Goal: Task Accomplishment & Management: Manage account settings

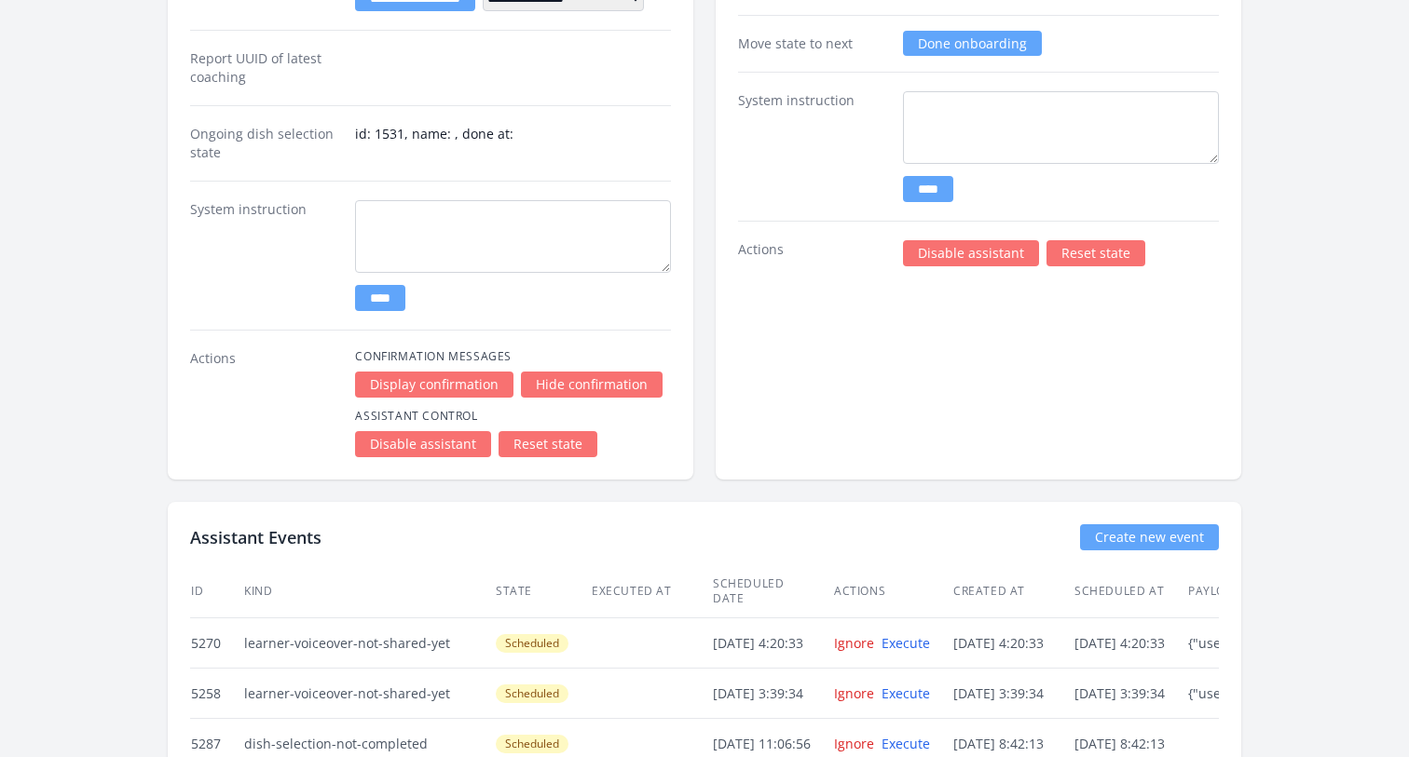
scroll to position [3429, 0]
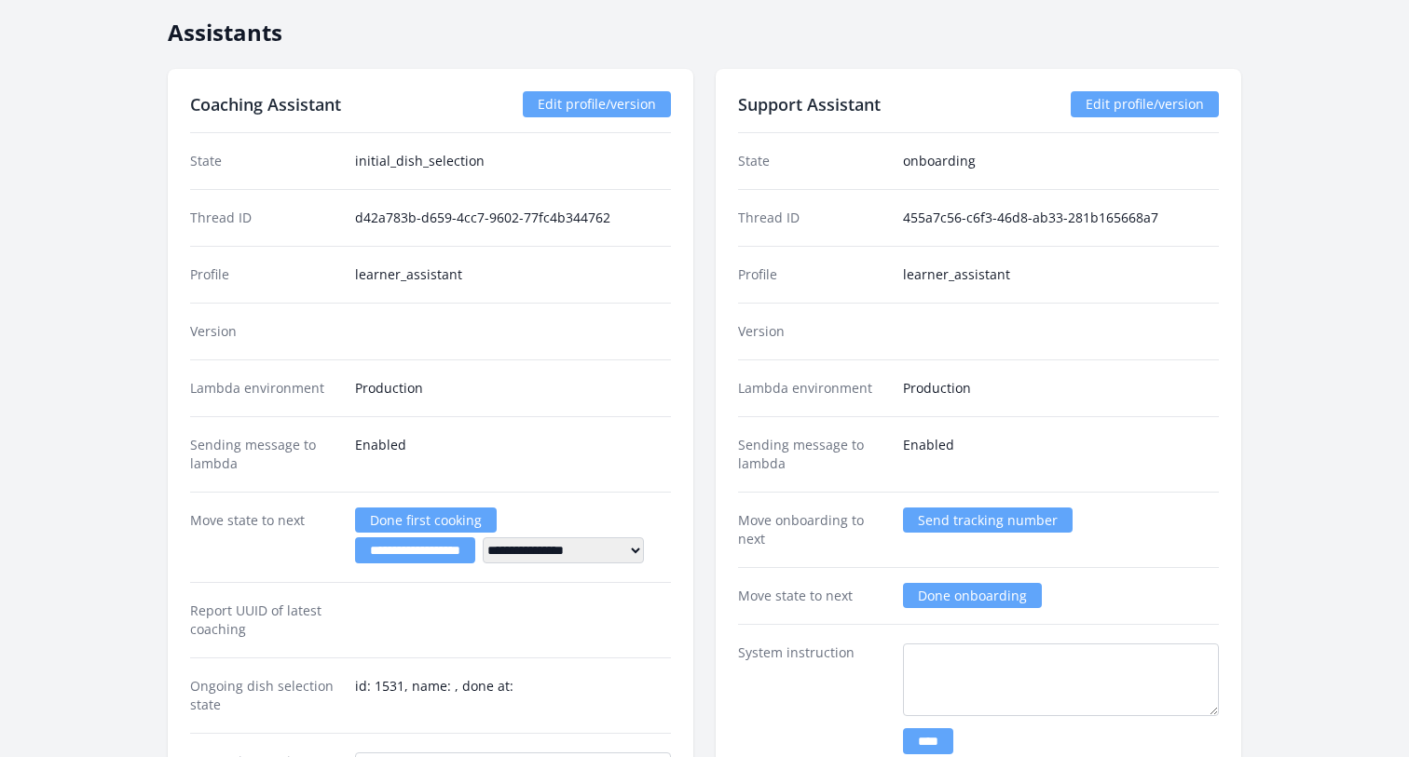
click at [517, 320] on div "Version" at bounding box center [430, 331] width 481 height 57
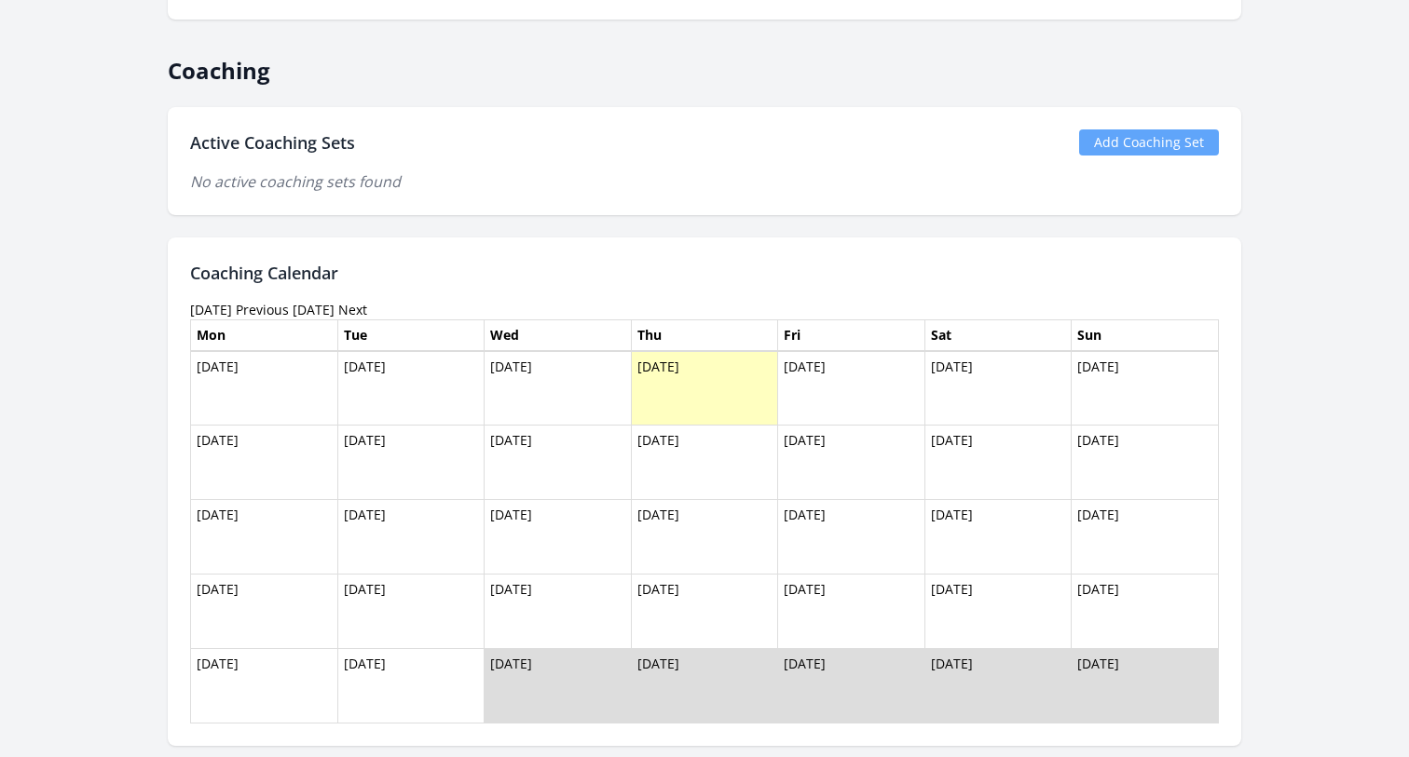
scroll to position [1158, 0]
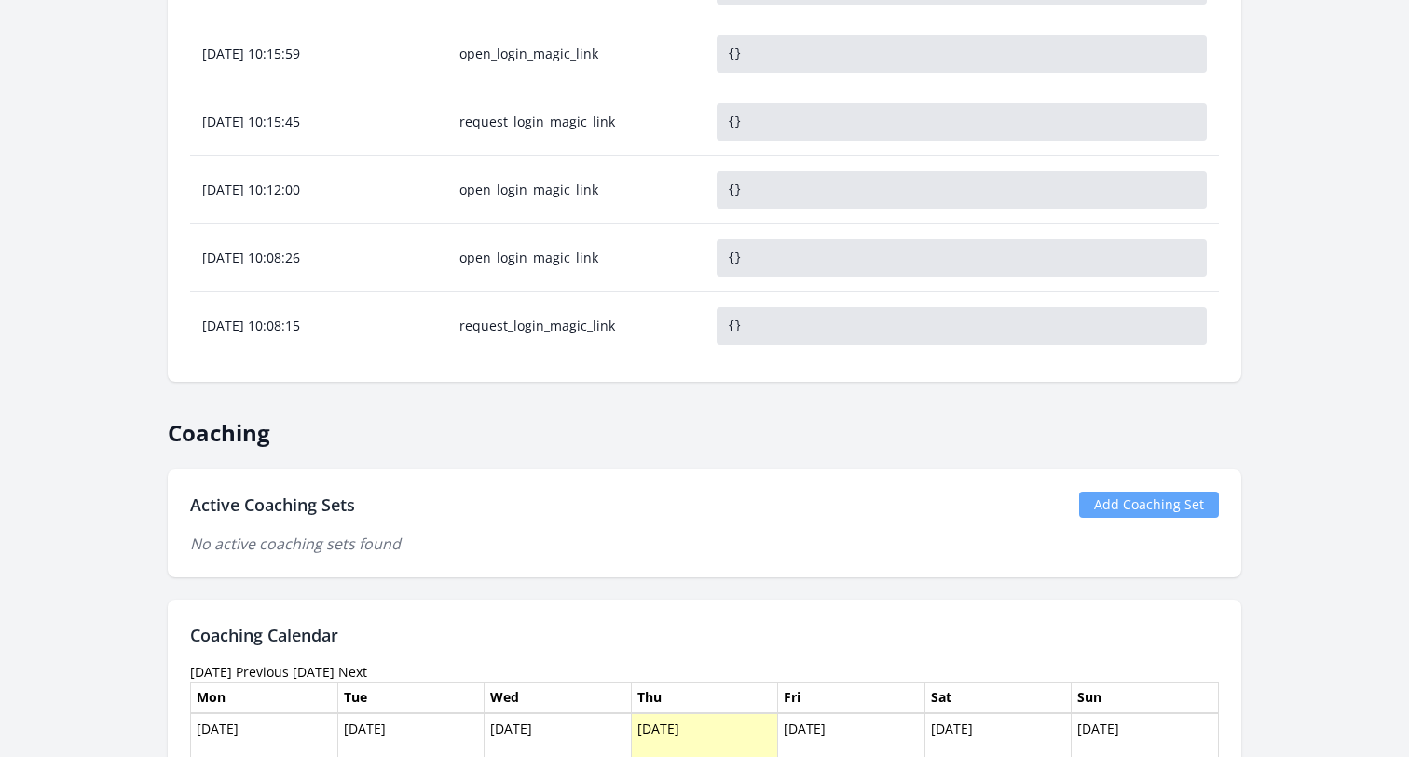
click at [1137, 511] on link "Add Coaching Set" at bounding box center [1149, 505] width 140 height 26
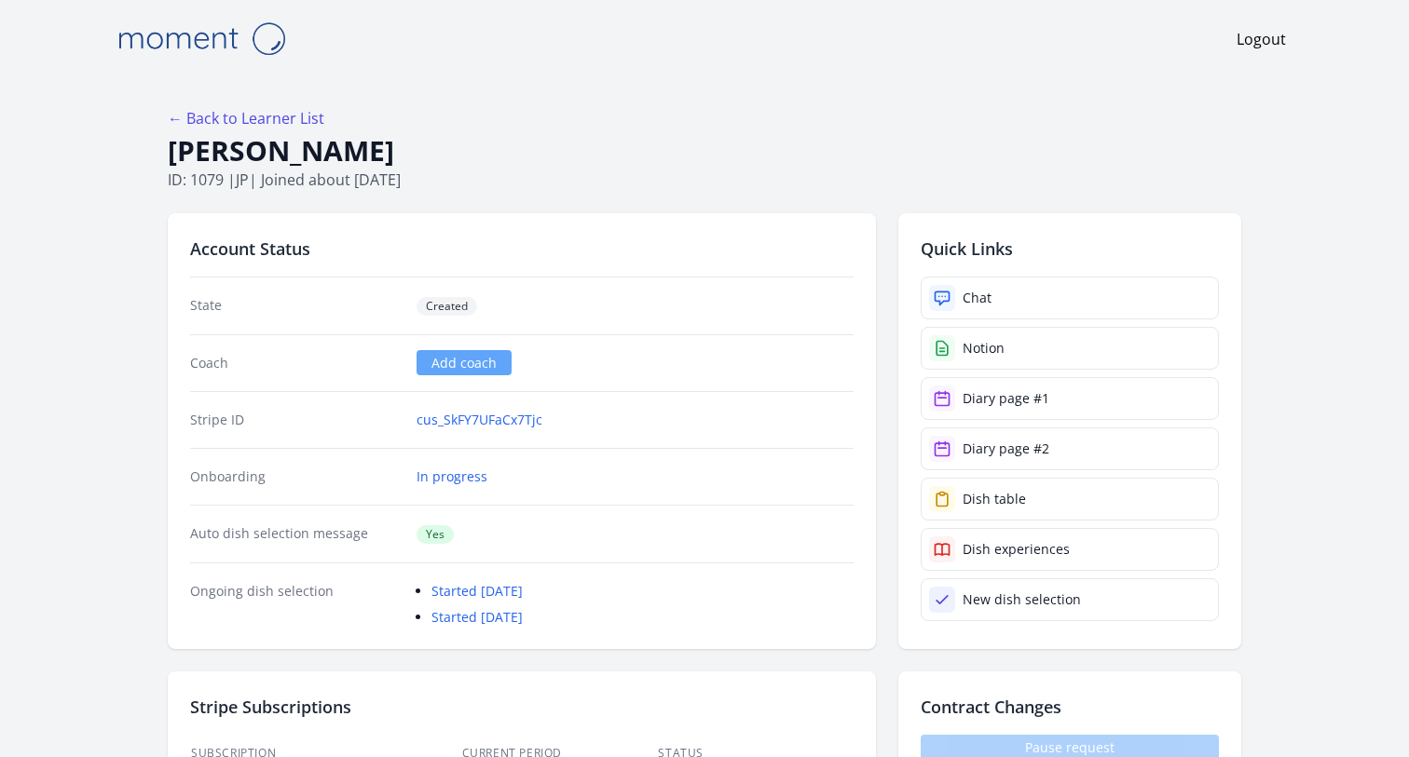
scroll to position [99, 0]
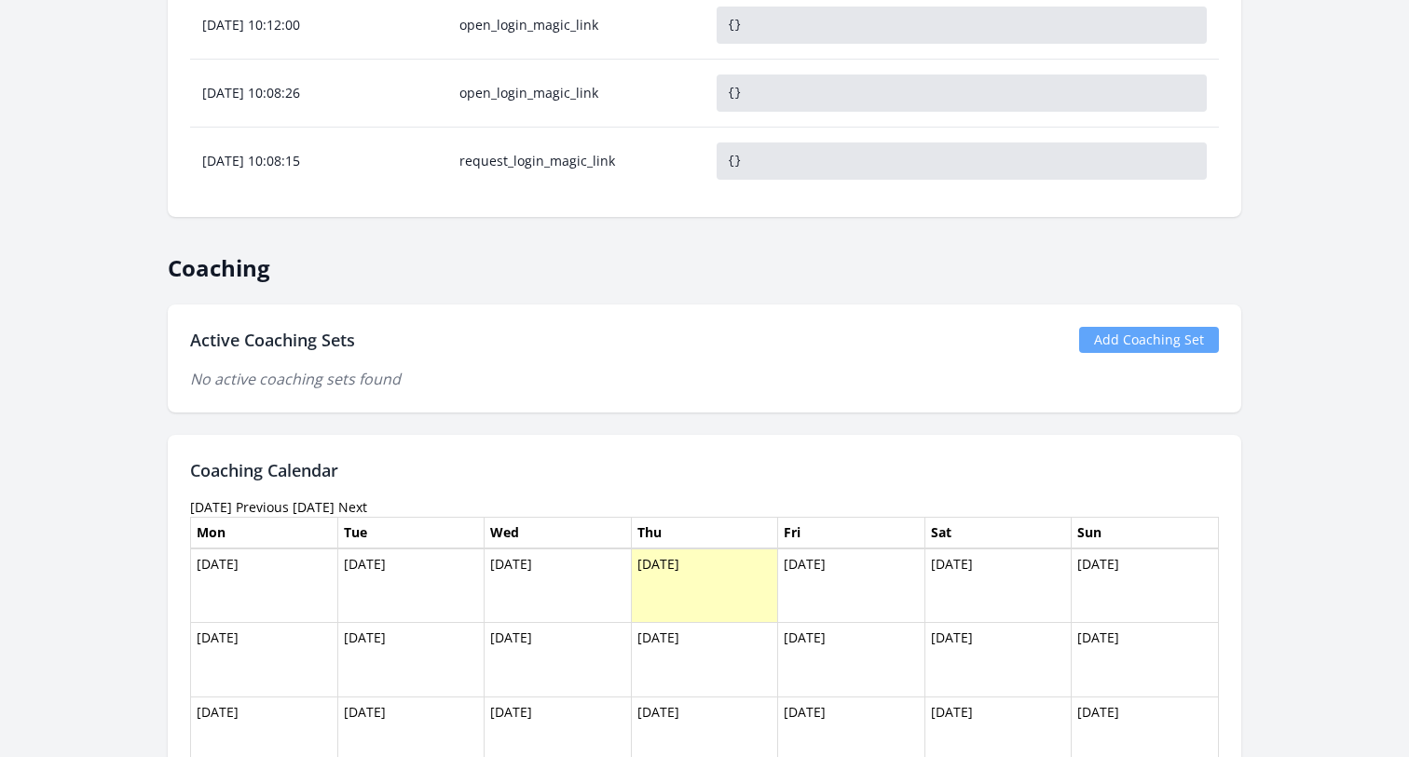
scroll to position [1114, 0]
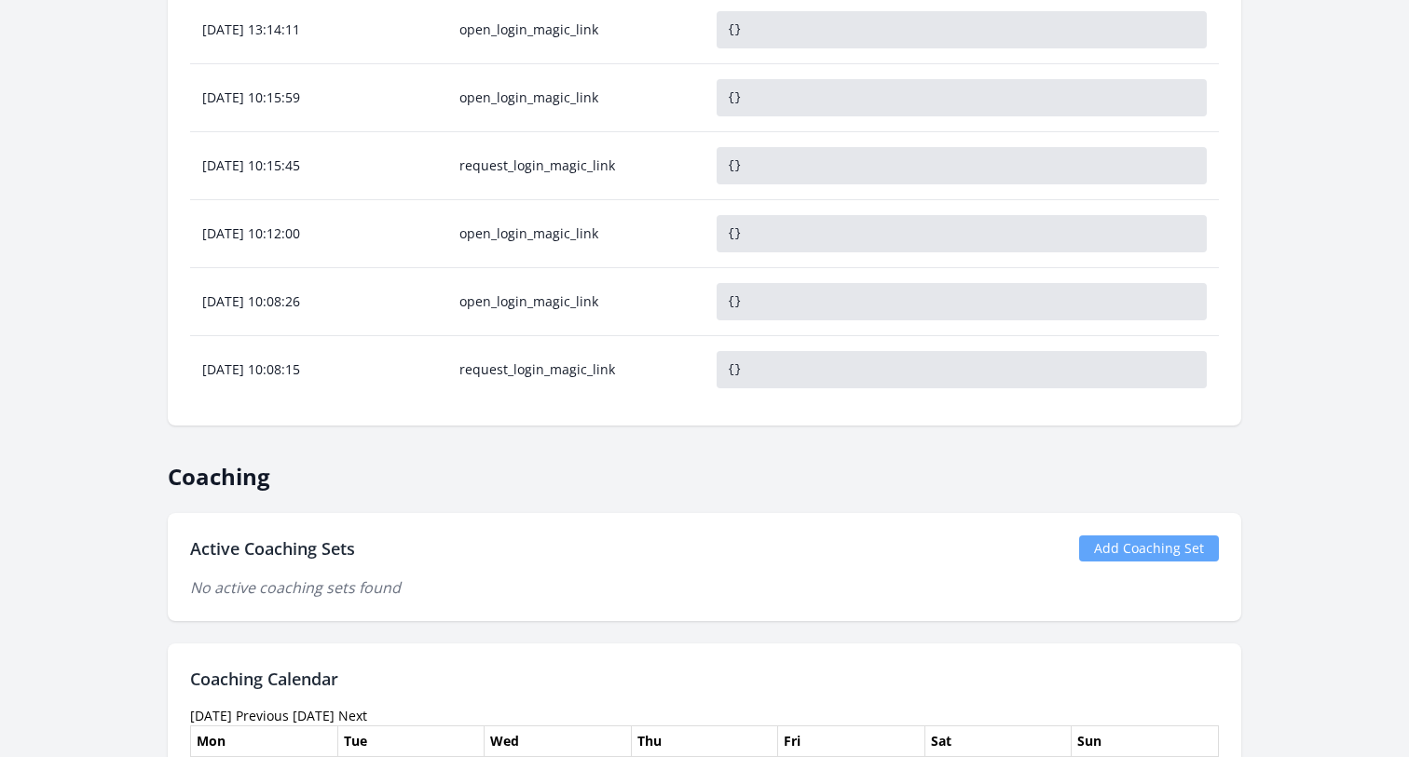
click at [1152, 547] on link "Add Coaching Set" at bounding box center [1149, 549] width 140 height 26
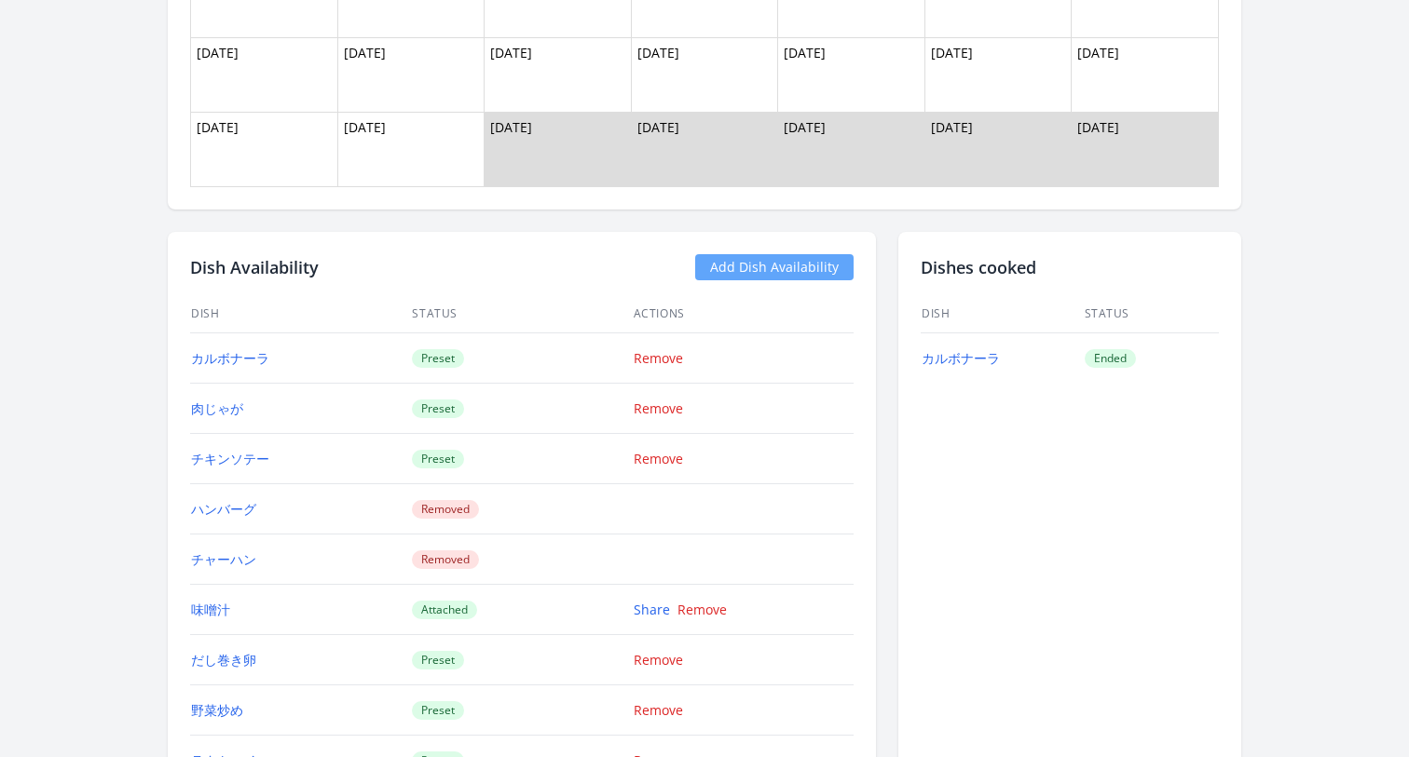
scroll to position [2260, 0]
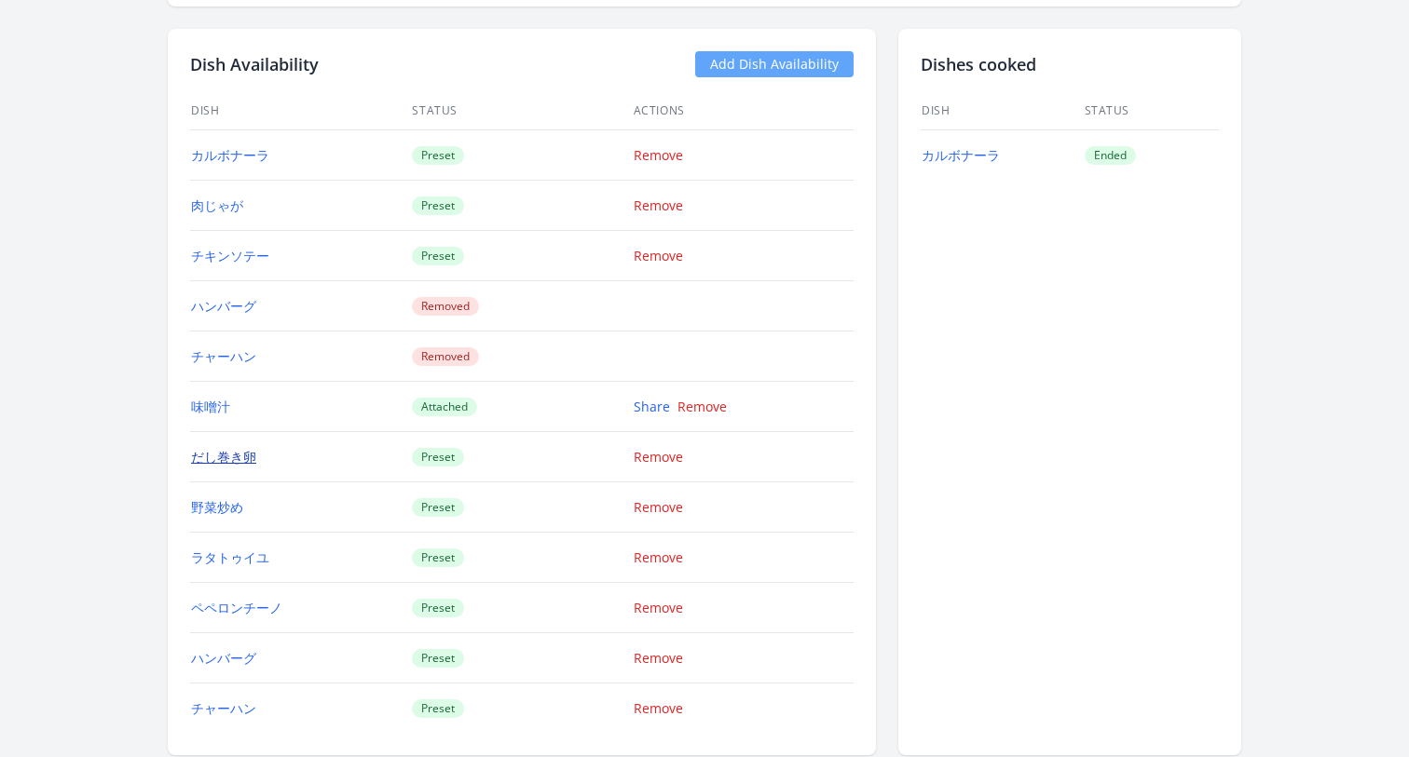
click at [207, 461] on link "だし巻き卵" at bounding box center [223, 457] width 65 height 18
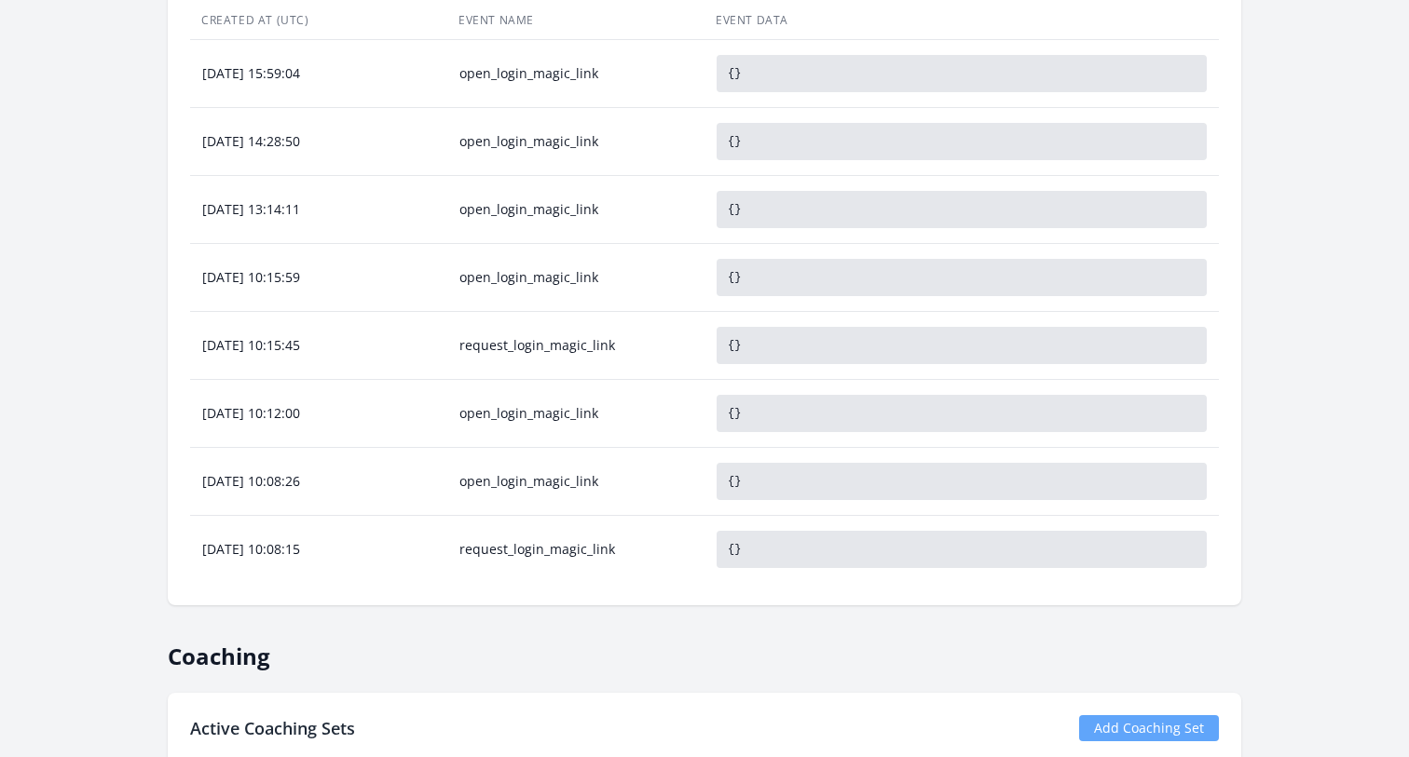
scroll to position [936, 0]
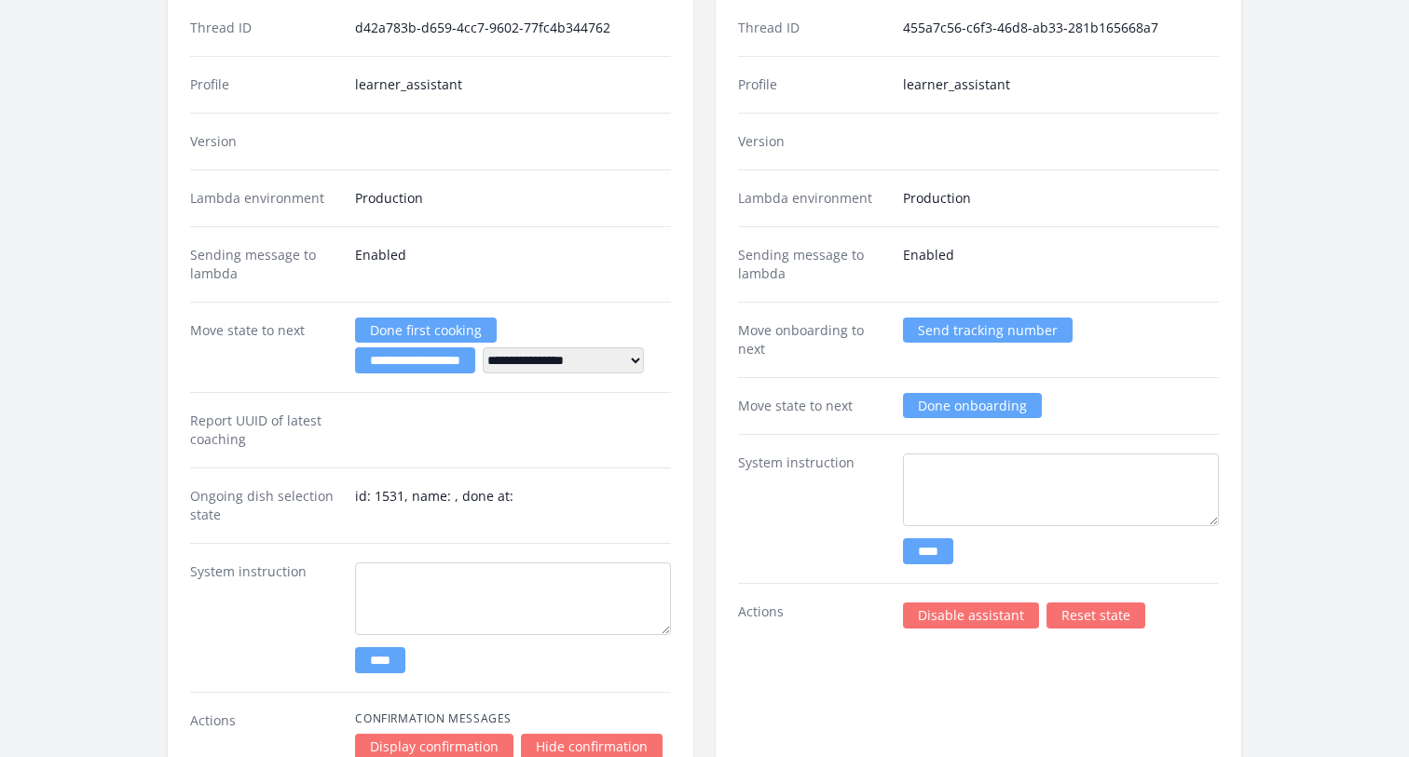
scroll to position [3285, 0]
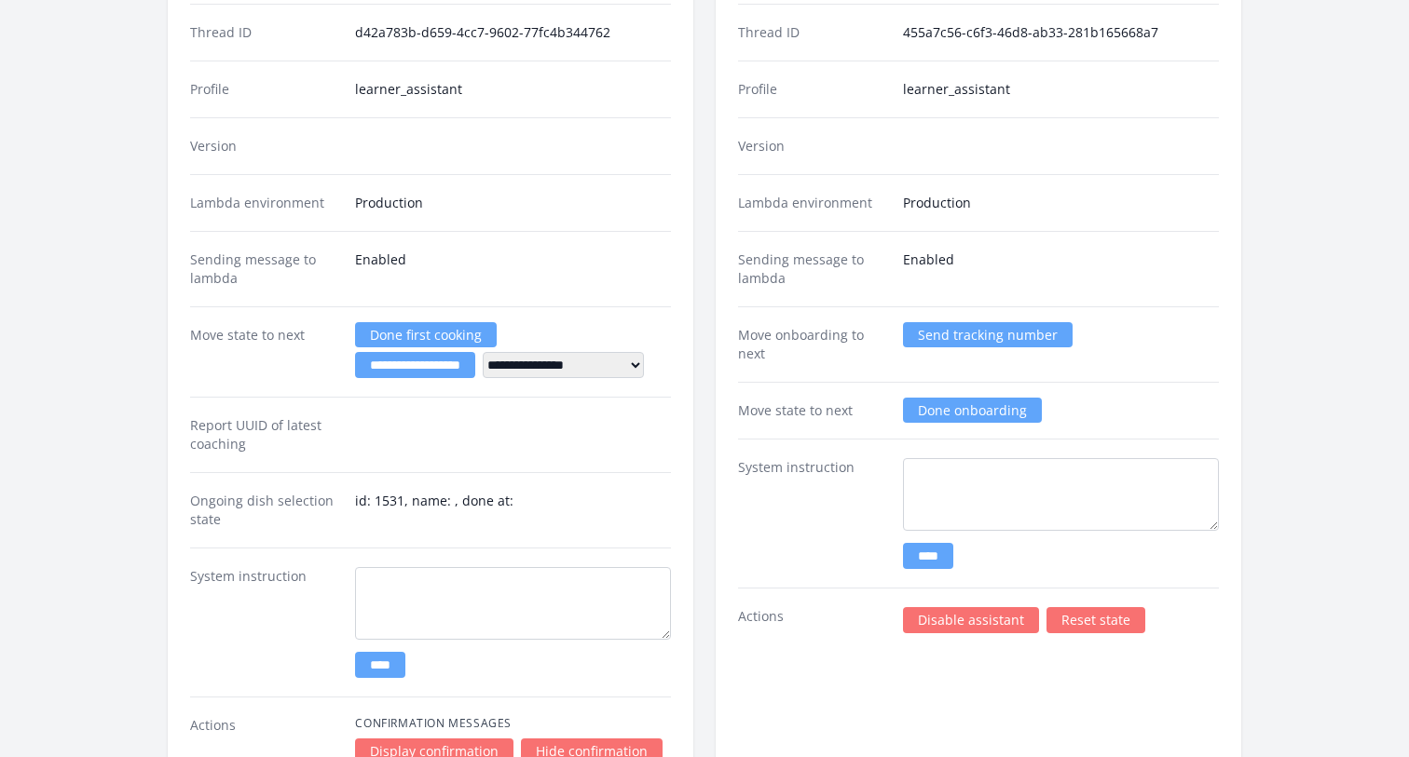
click at [610, 361] on select "**********" at bounding box center [563, 365] width 161 height 26
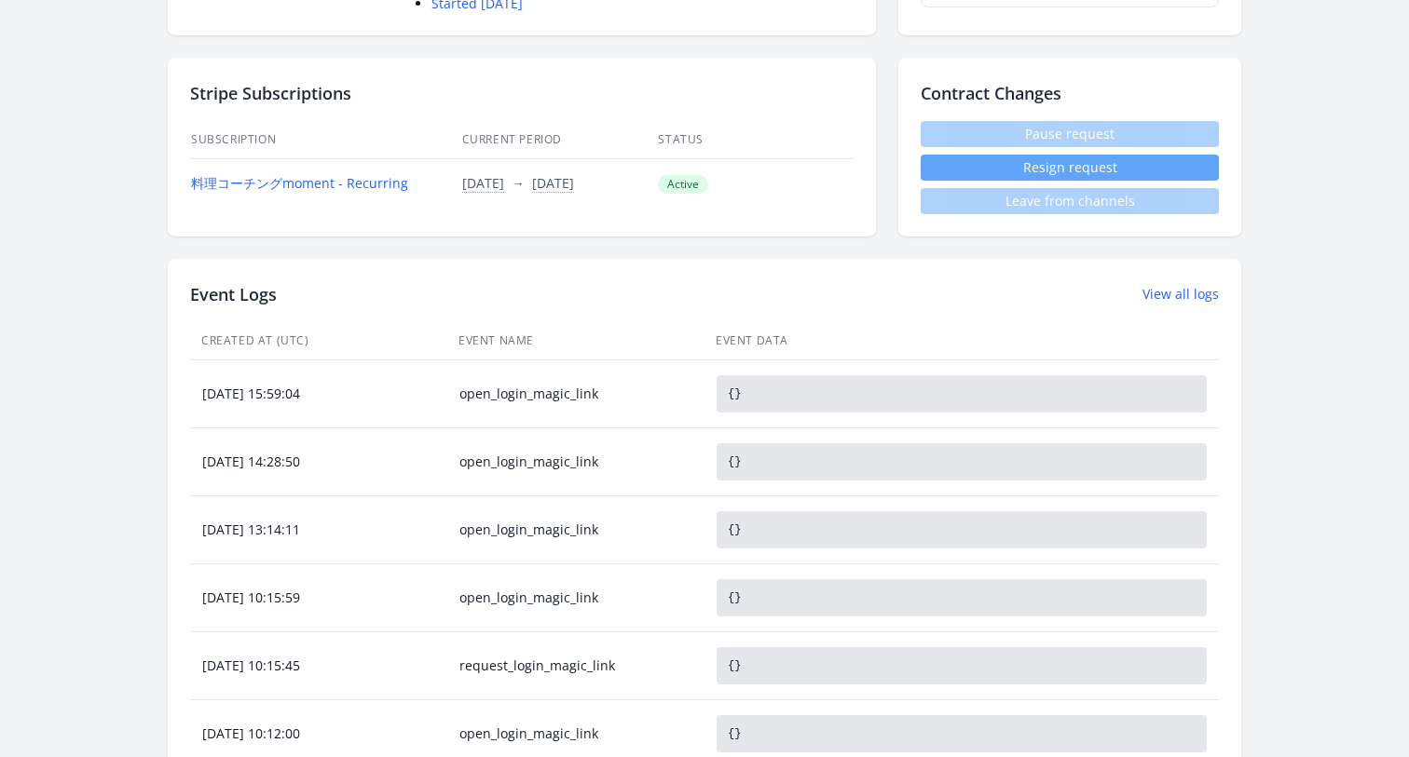
scroll to position [594, 0]
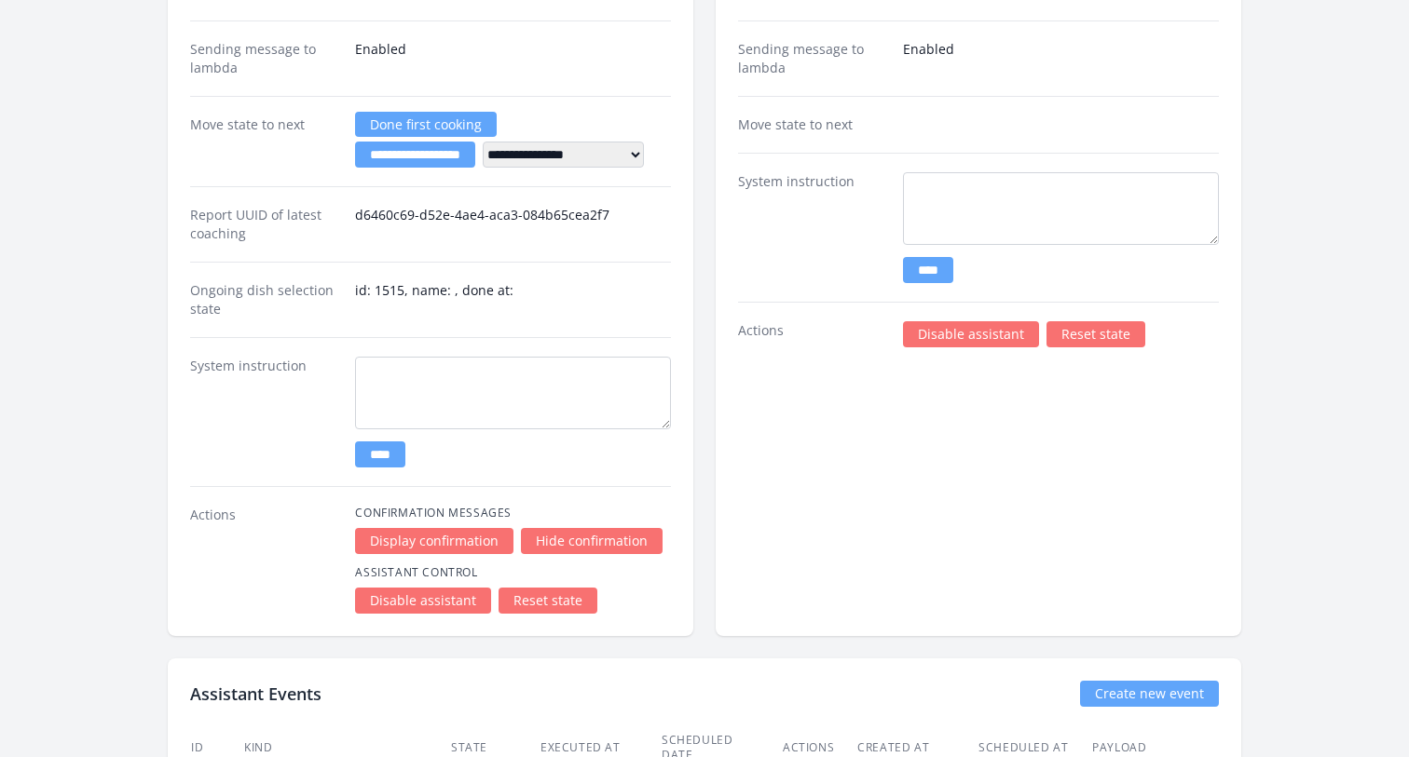
scroll to position [2671, 0]
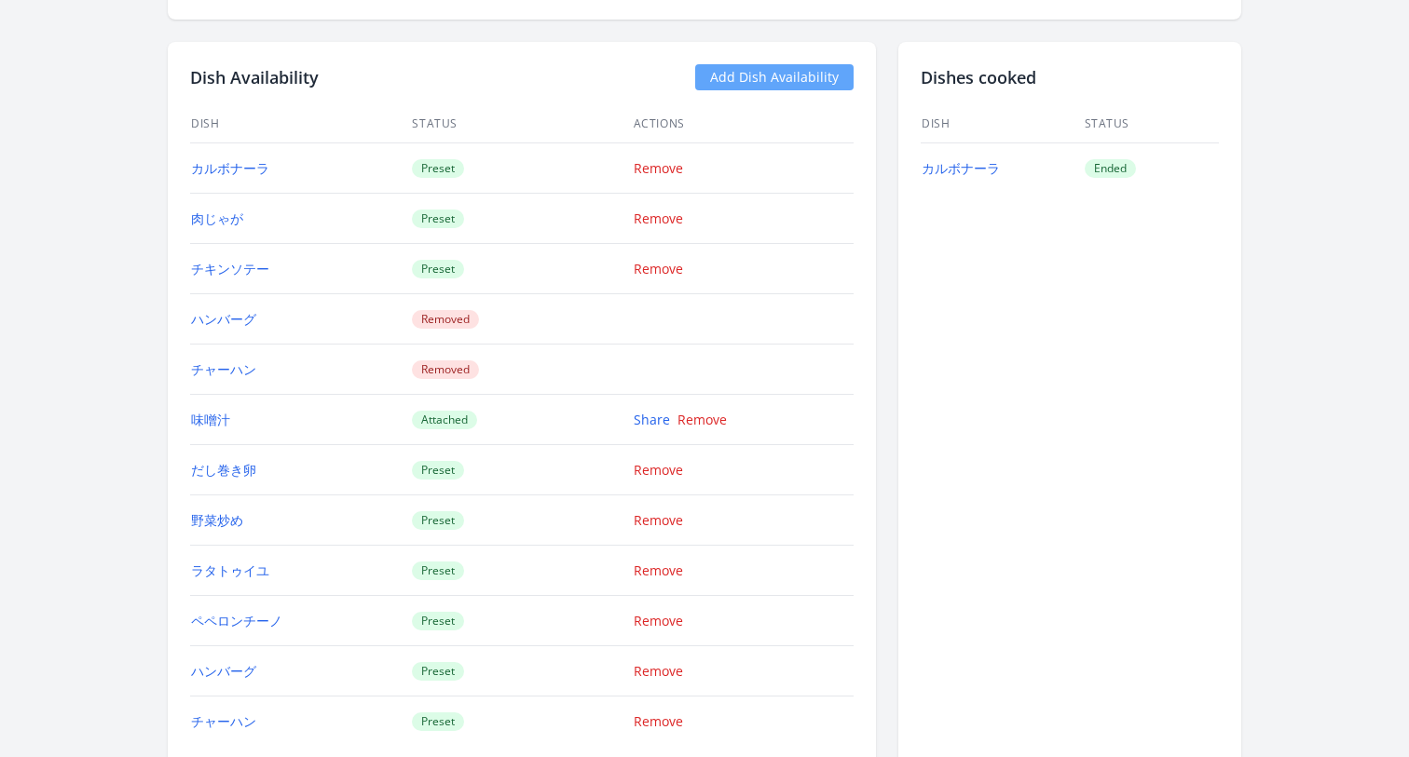
scroll to position [2282, 0]
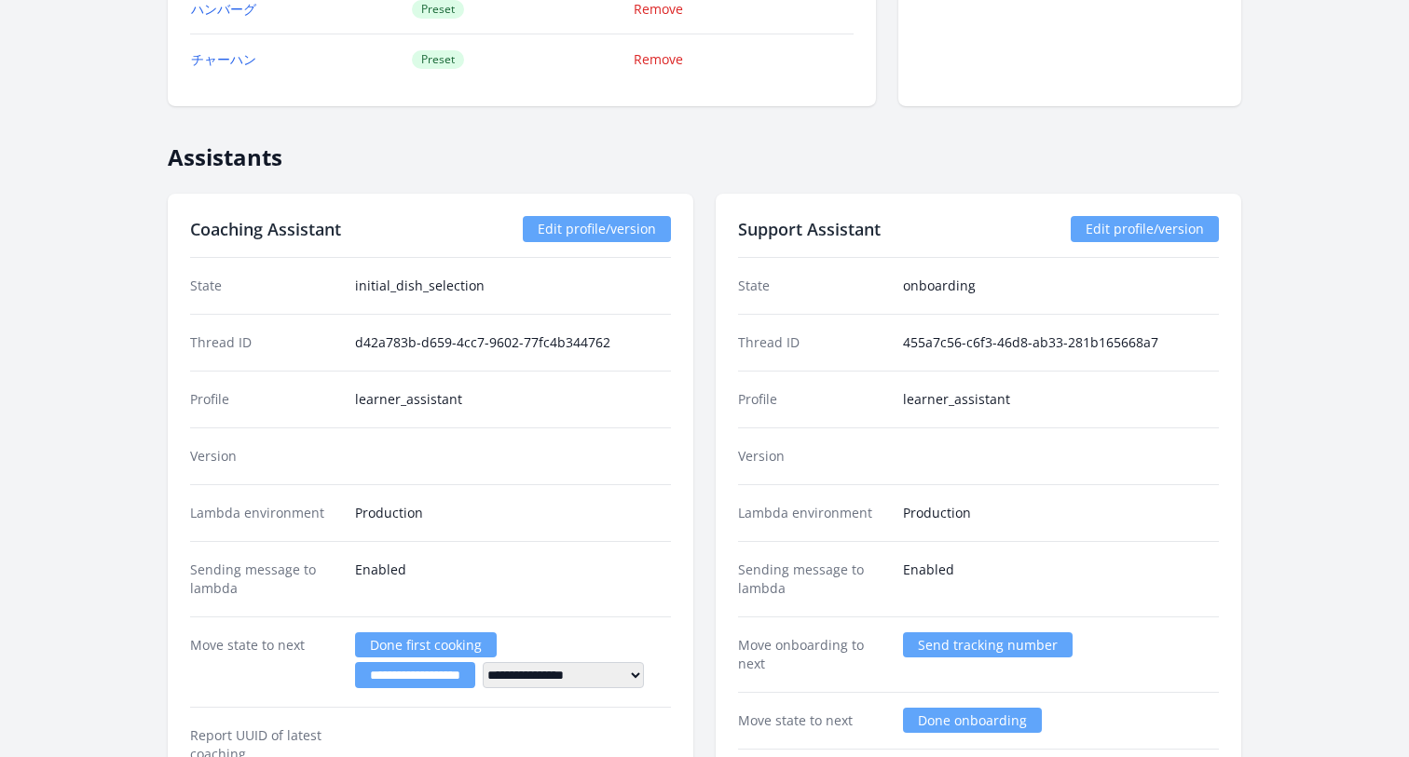
scroll to position [3230, 0]
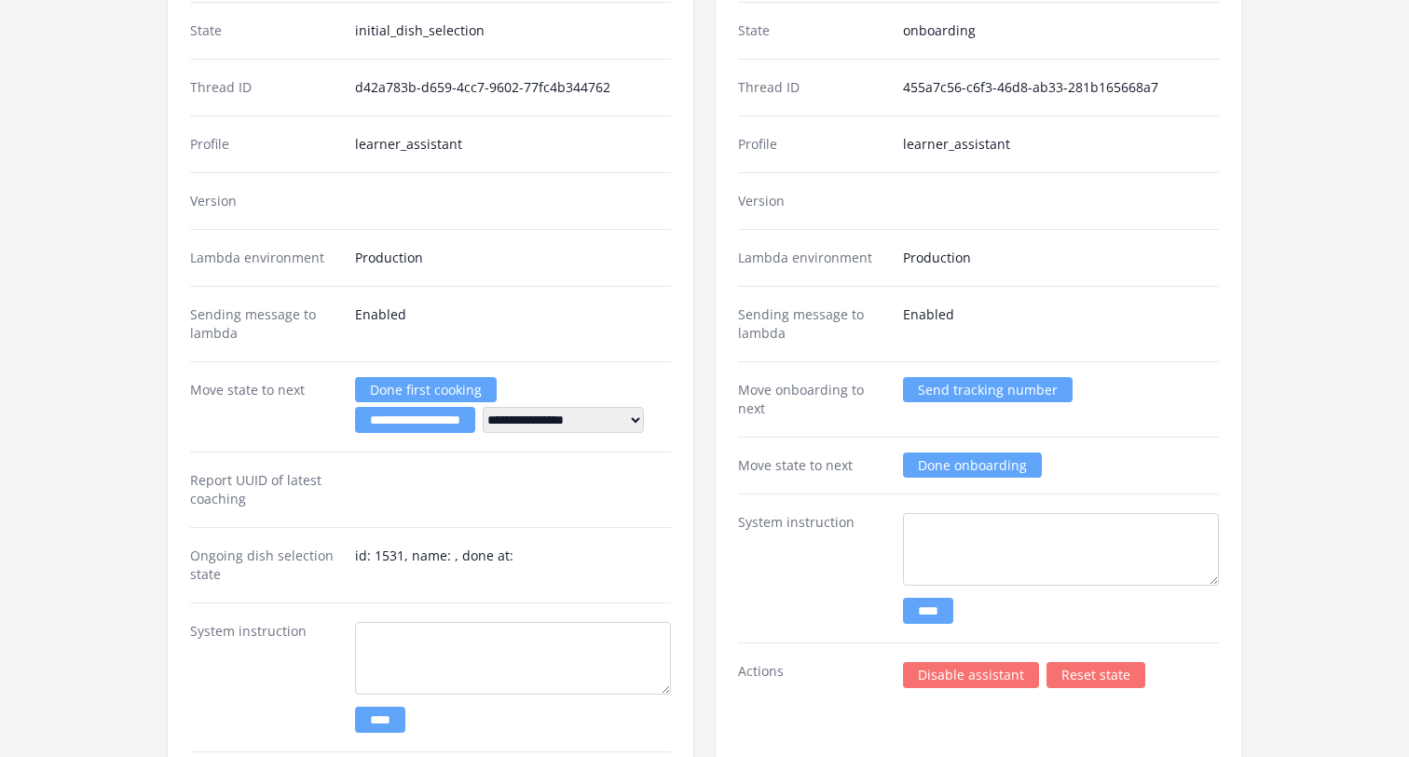
click at [961, 468] on link "Done onboarding" at bounding box center [972, 465] width 139 height 25
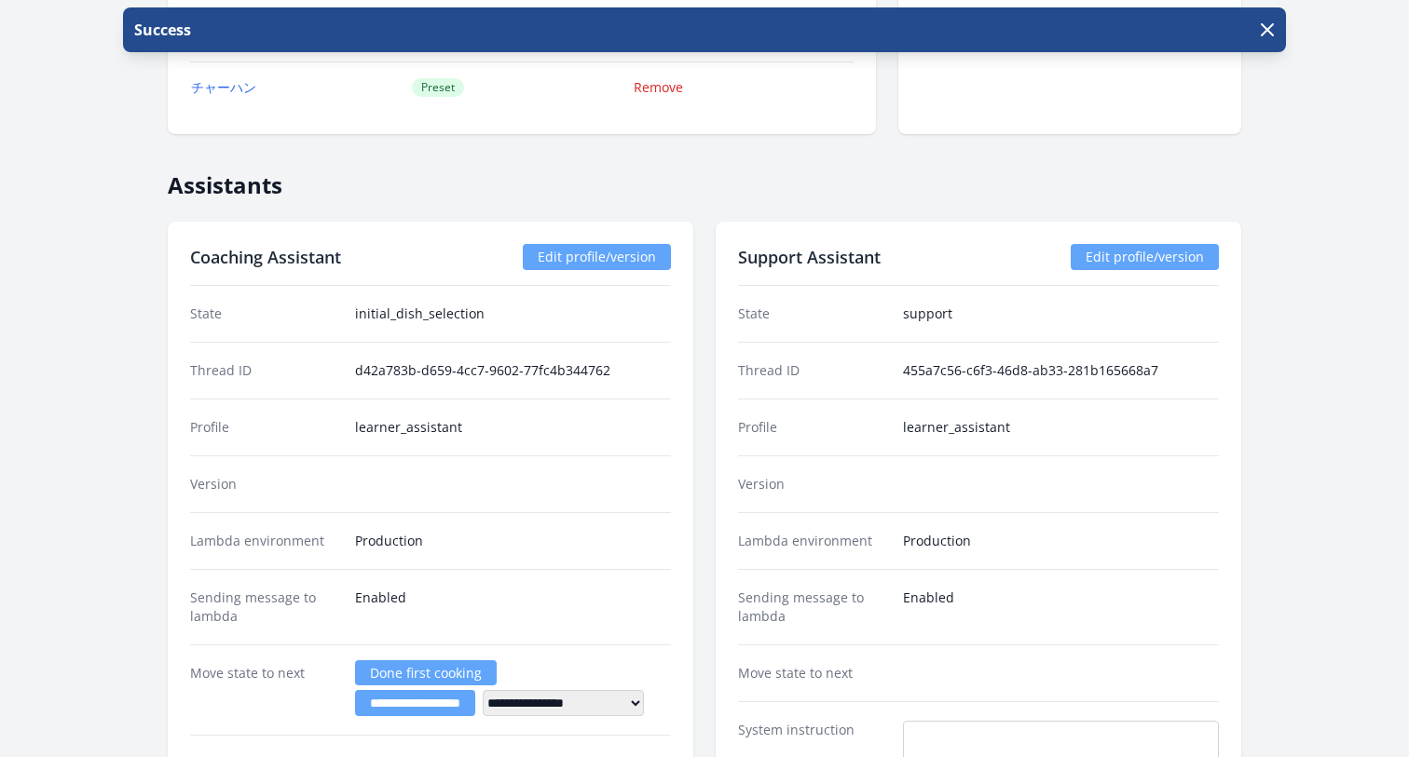
scroll to position [3022, 0]
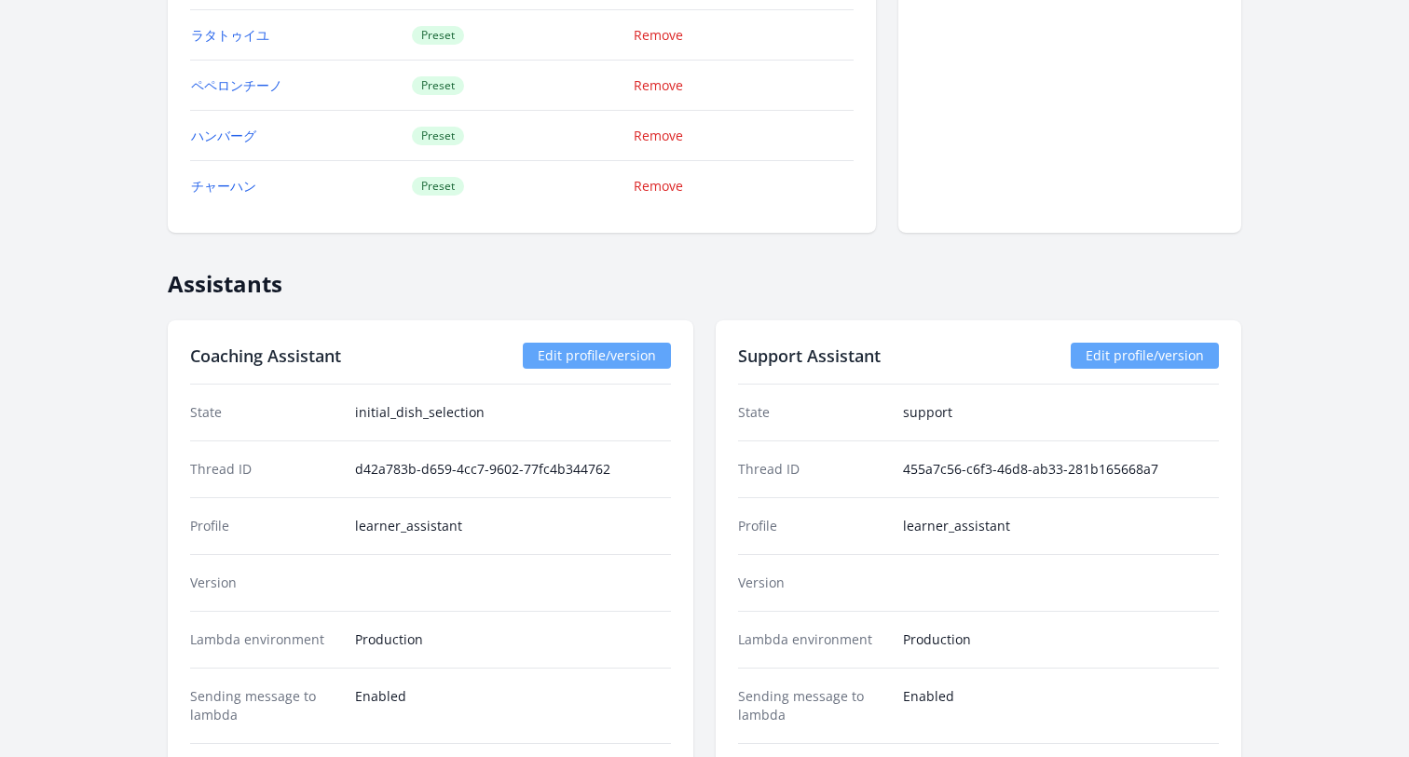
scroll to position [2903, 0]
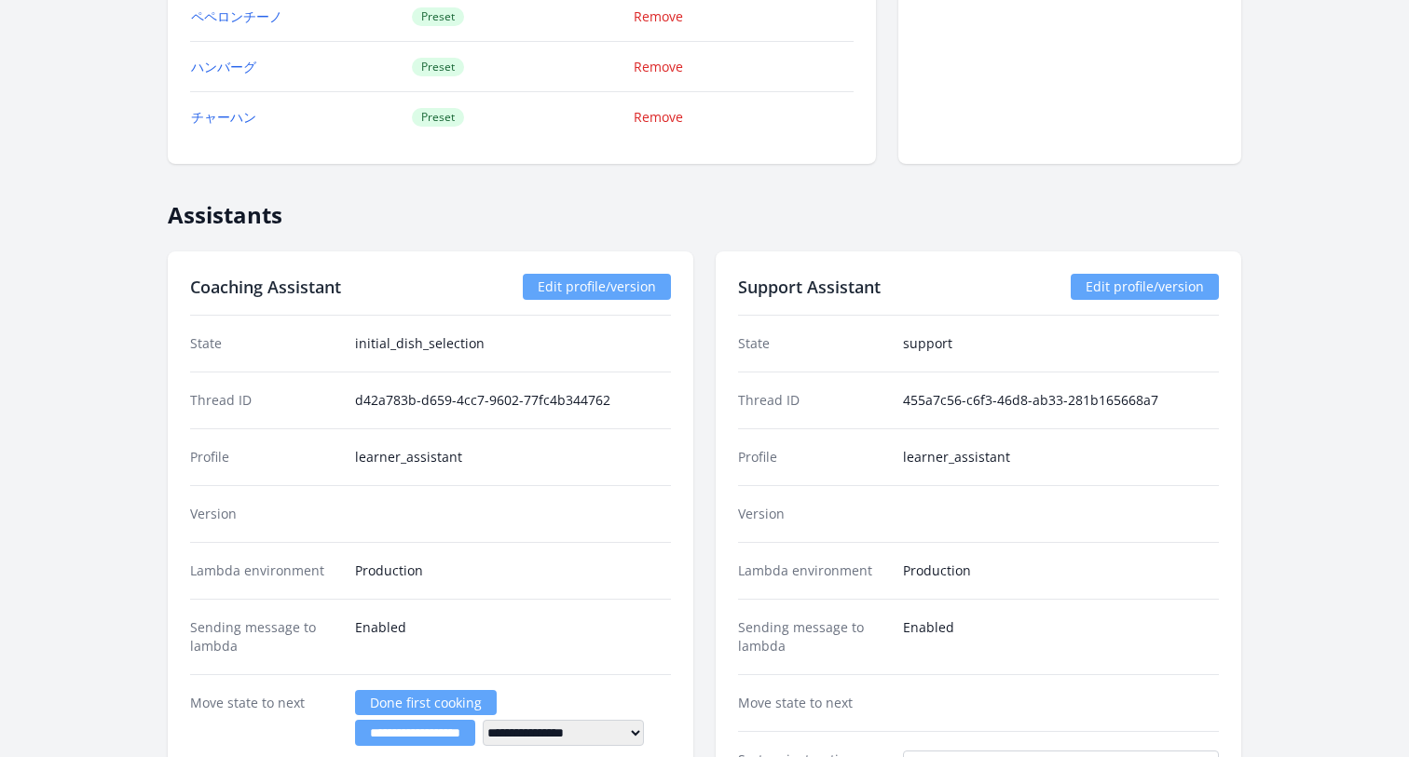
scroll to position [2916, 0]
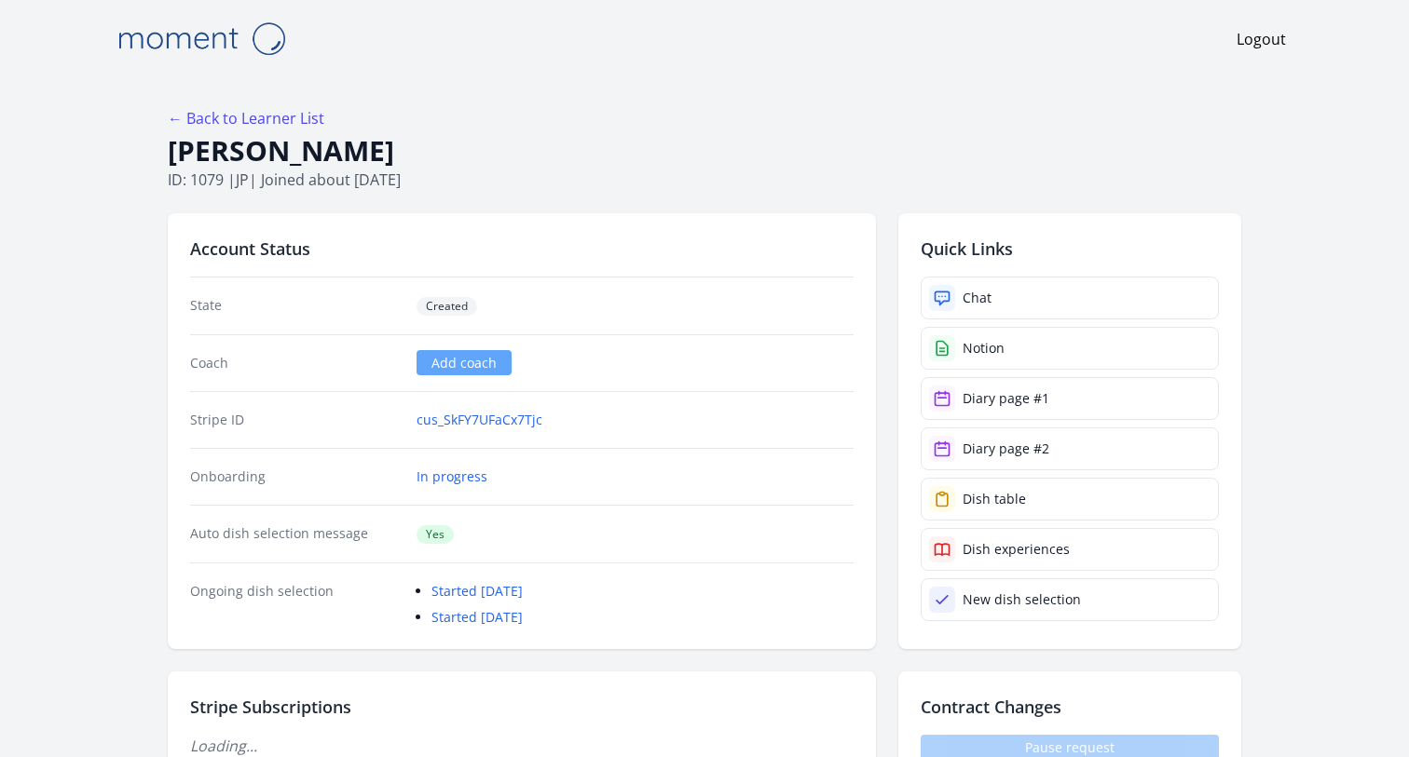
scroll to position [2916, 0]
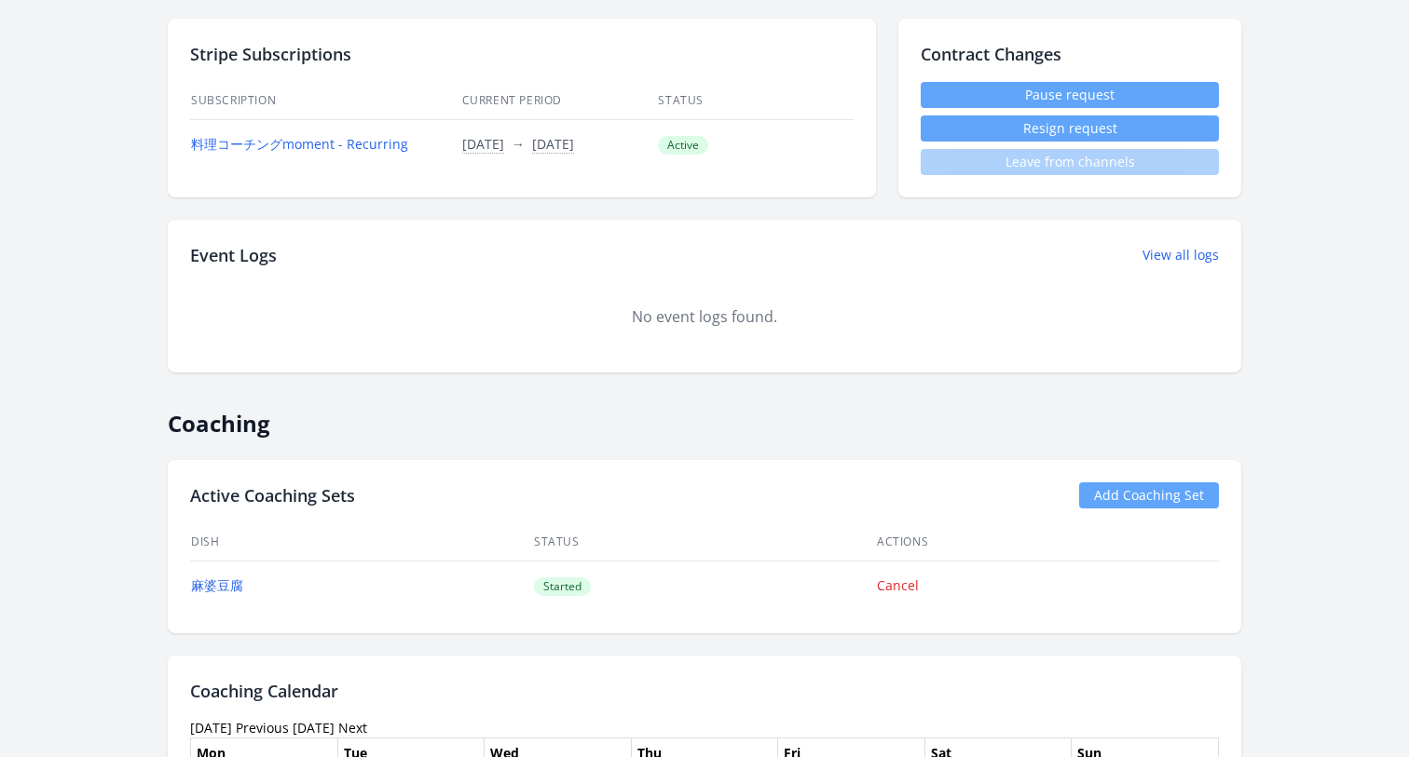
scroll to position [605, 0]
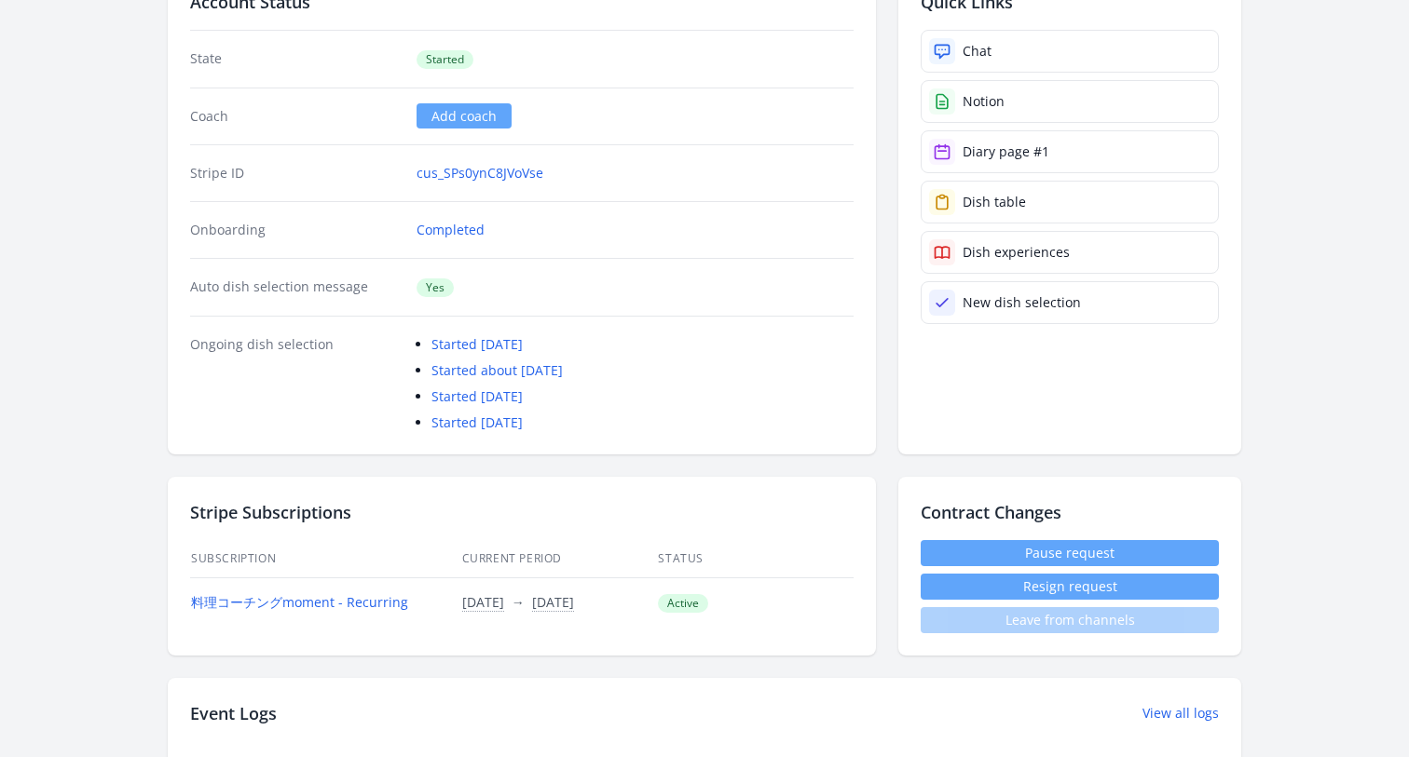
scroll to position [131, 0]
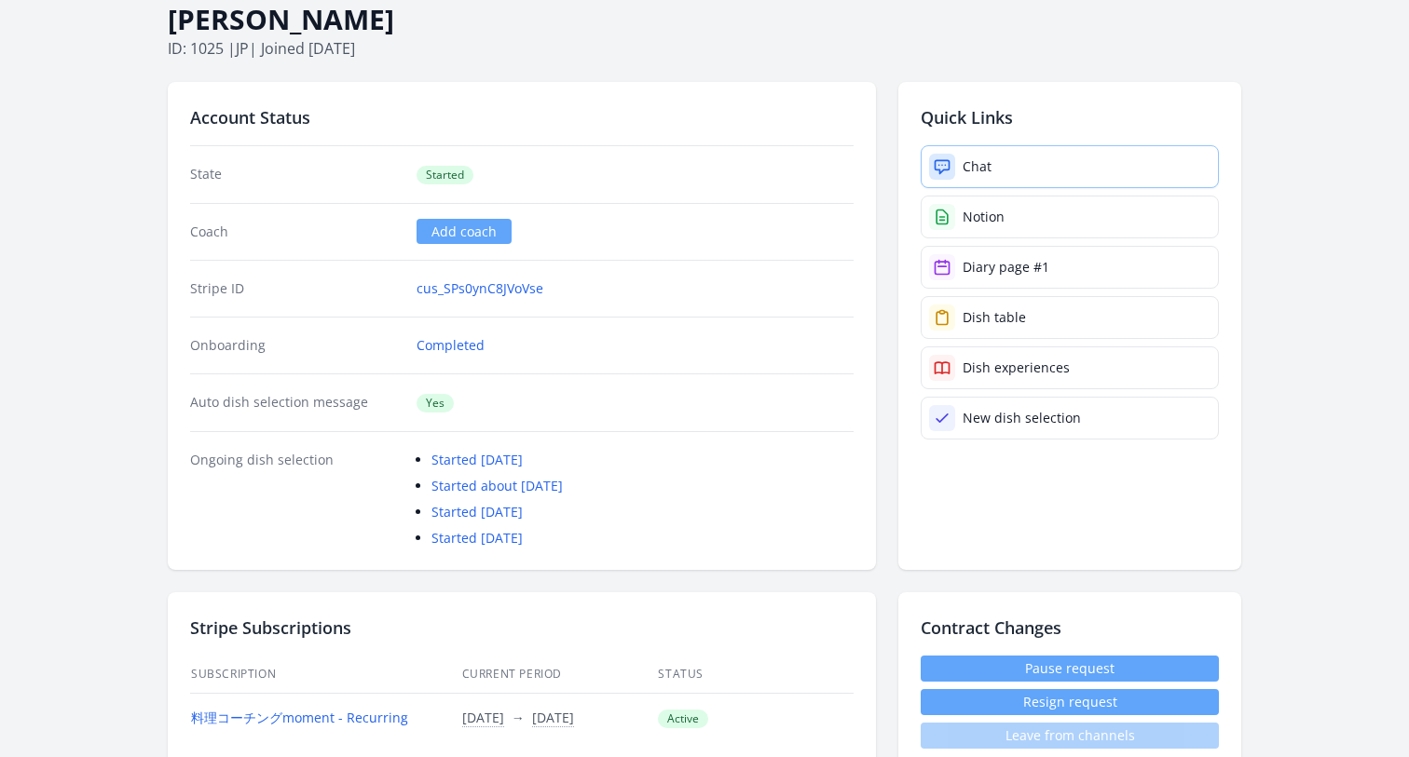
click at [972, 168] on div "Chat" at bounding box center [976, 166] width 29 height 19
click at [305, 254] on div "Coach Add coach" at bounding box center [521, 231] width 663 height 57
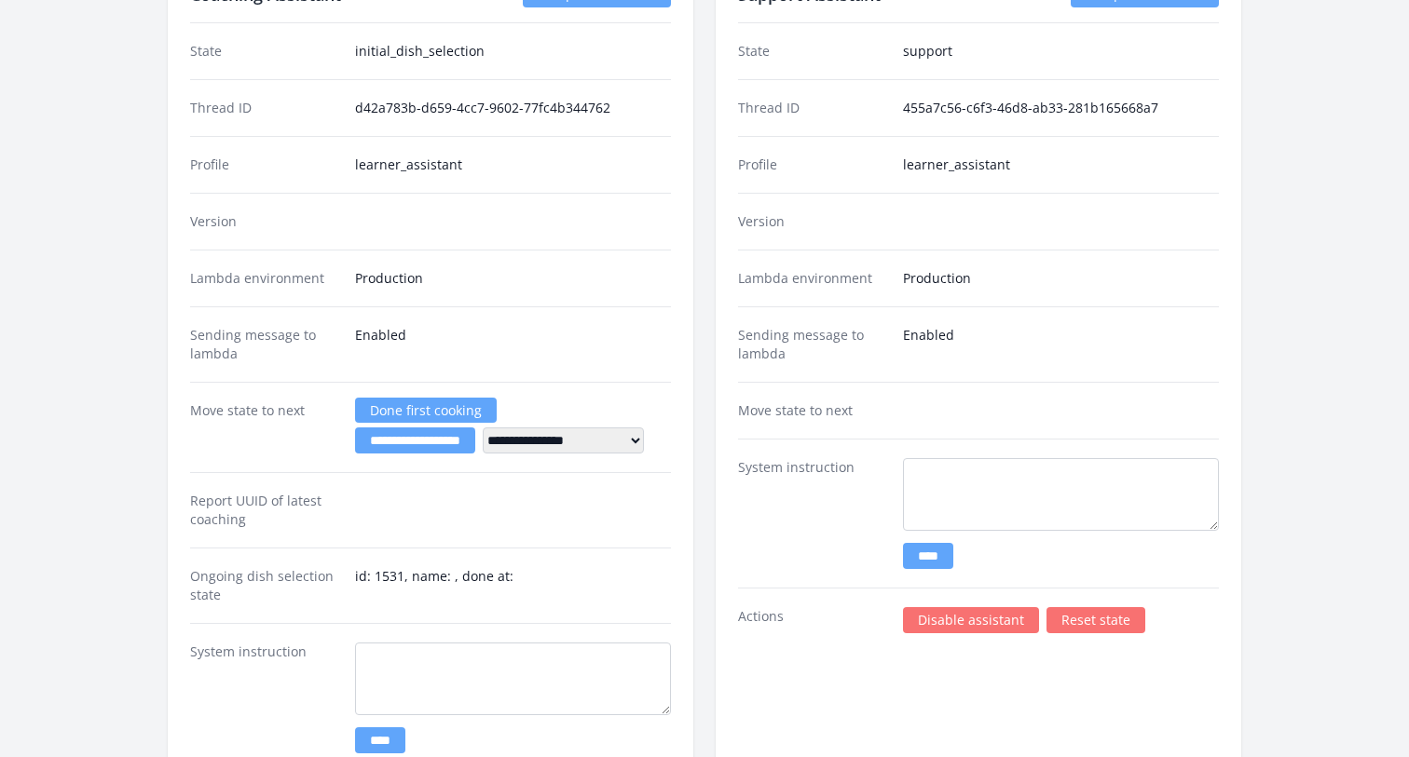
scroll to position [3218, 0]
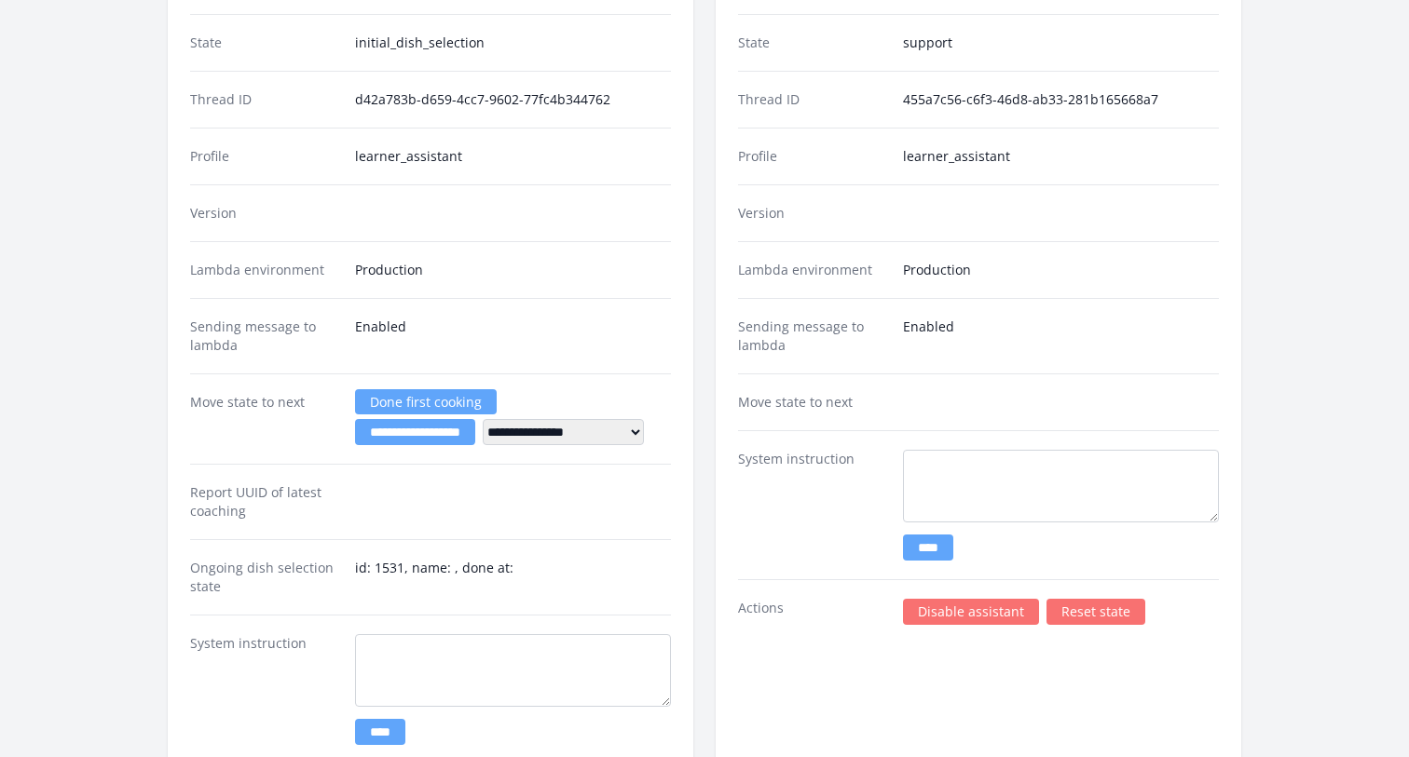
click at [604, 431] on select "**********" at bounding box center [563, 432] width 161 height 26
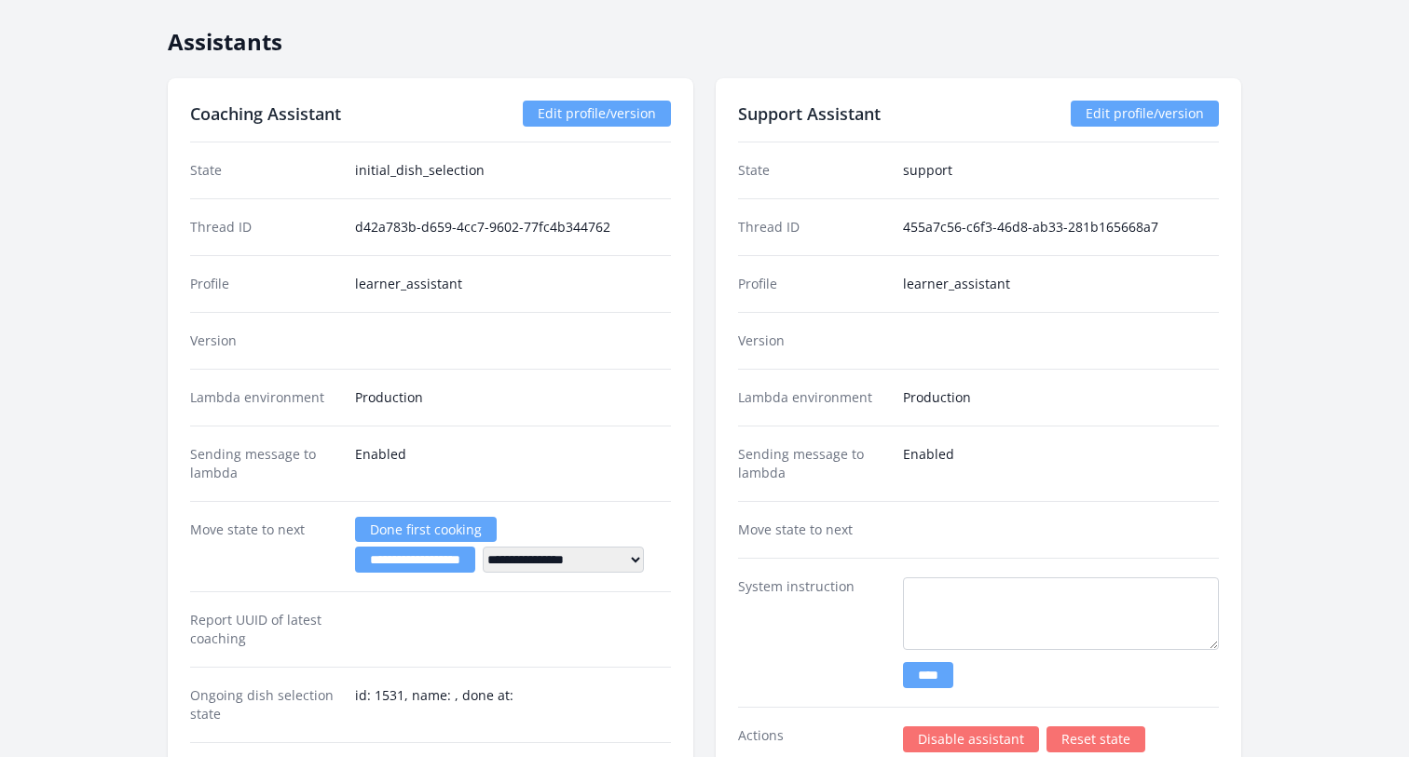
scroll to position [3123, 0]
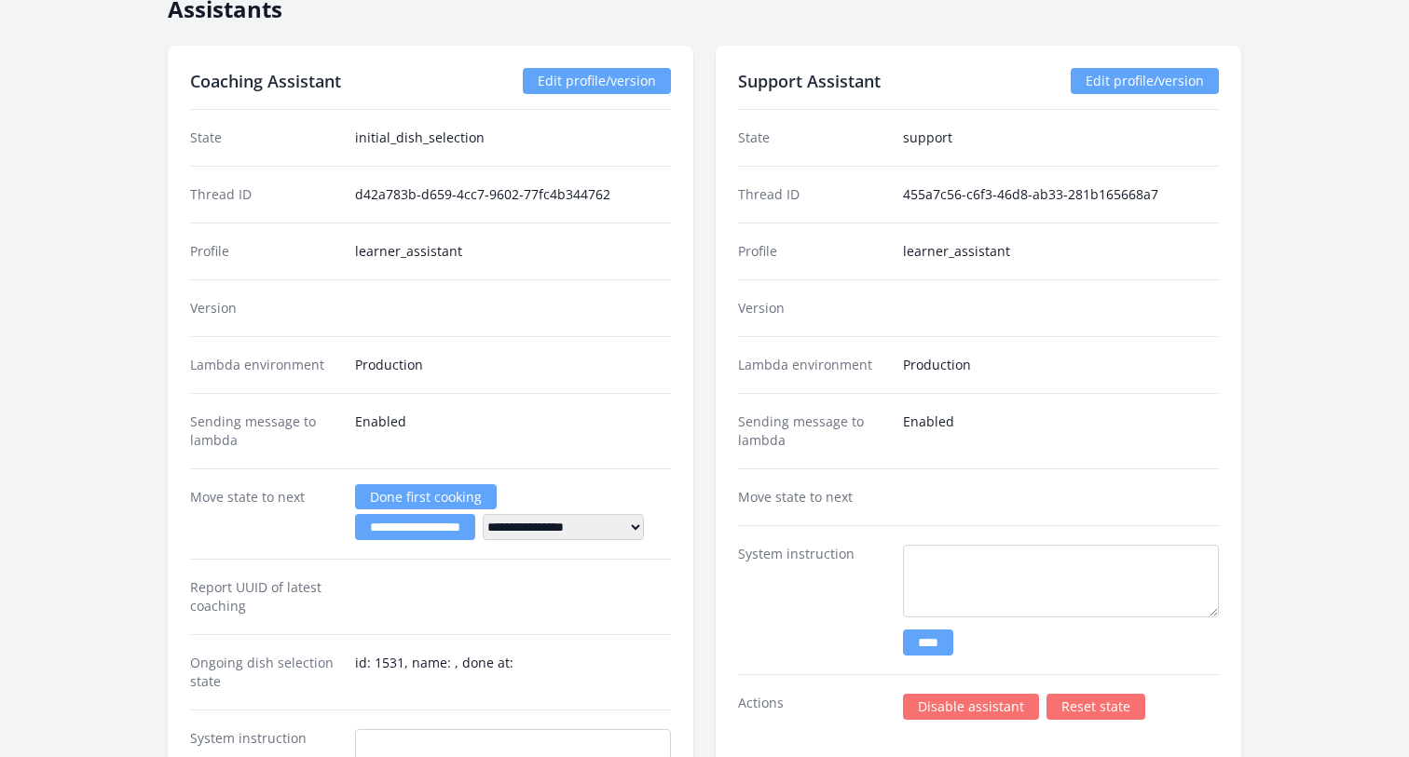
click at [400, 496] on link "Done first cooking" at bounding box center [426, 496] width 142 height 25
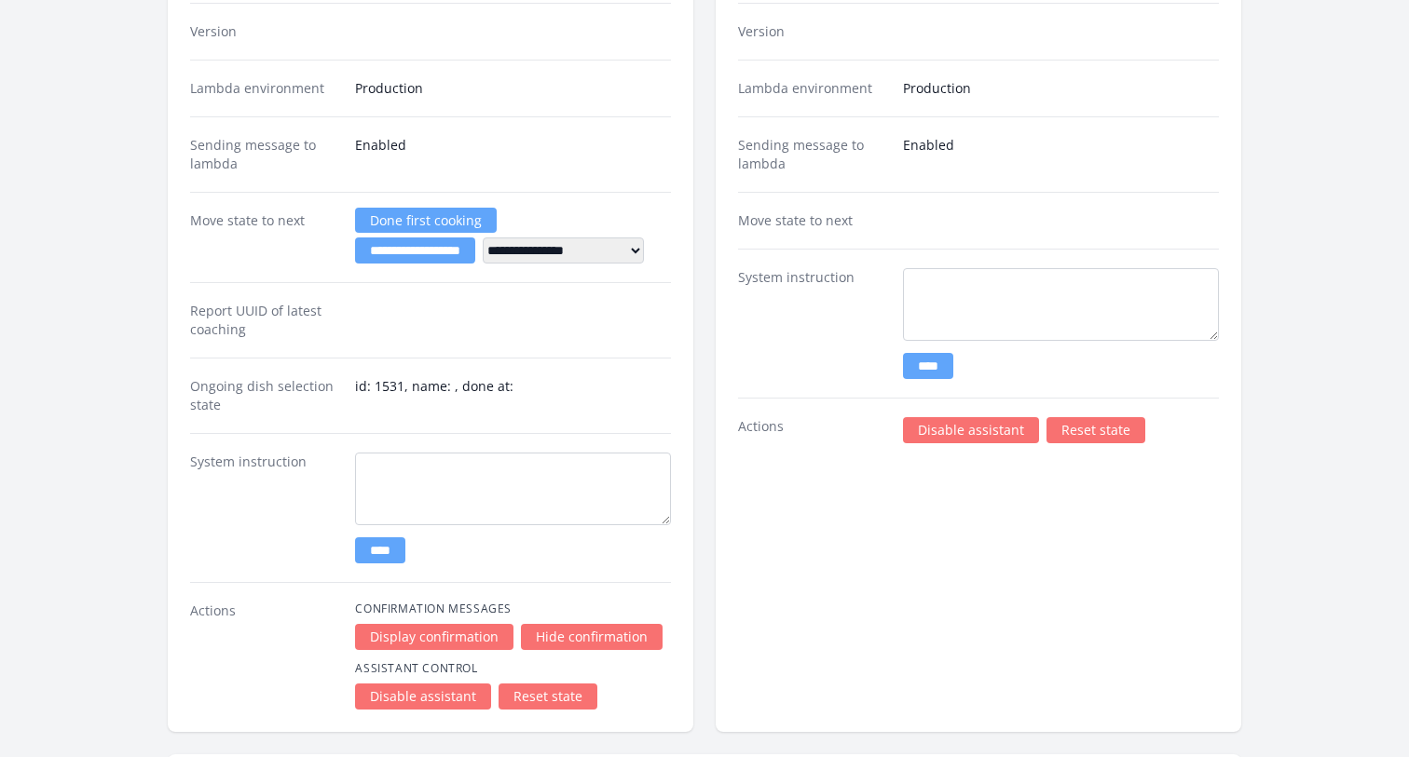
scroll to position [3429, 0]
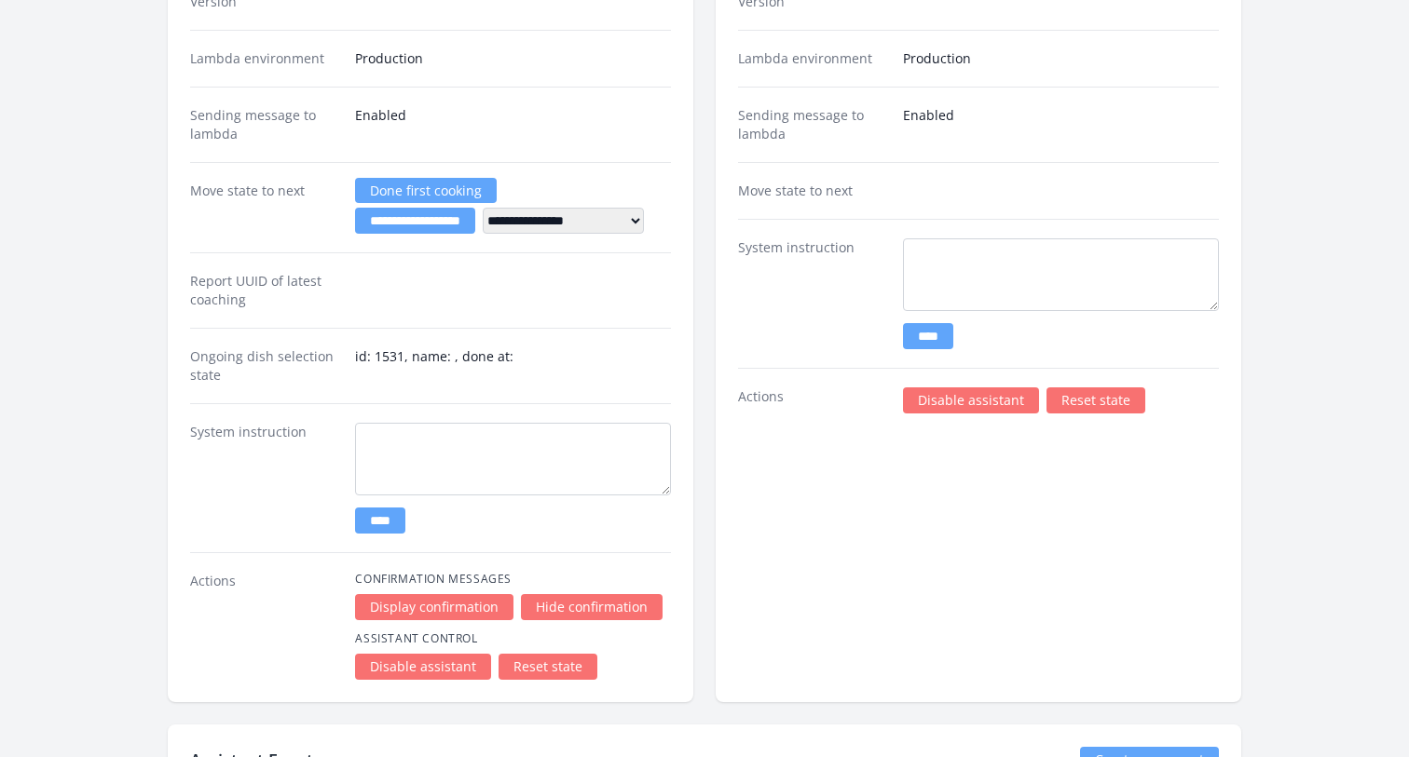
click at [420, 247] on div "**********" at bounding box center [430, 207] width 481 height 90
click at [382, 239] on div "**********" at bounding box center [430, 207] width 481 height 90
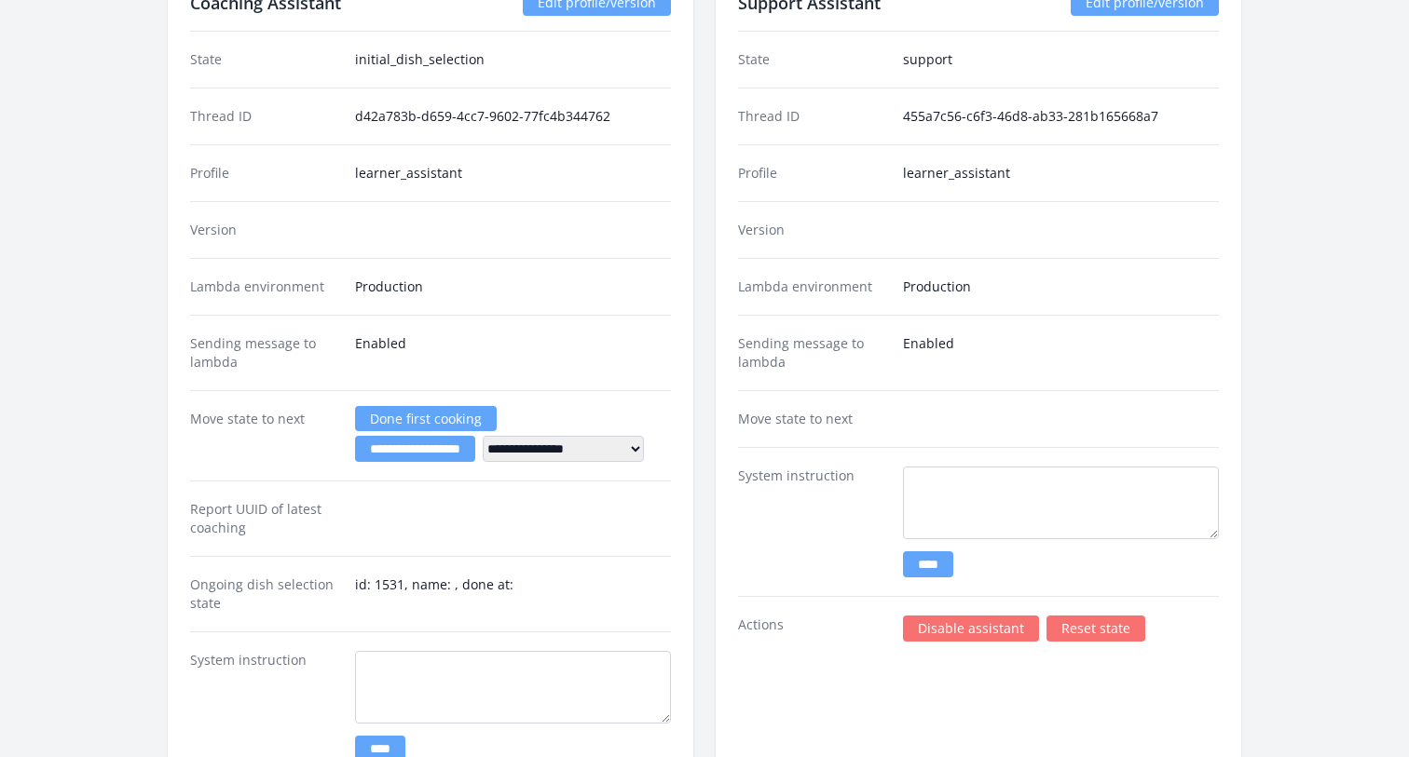
scroll to position [3052, 0]
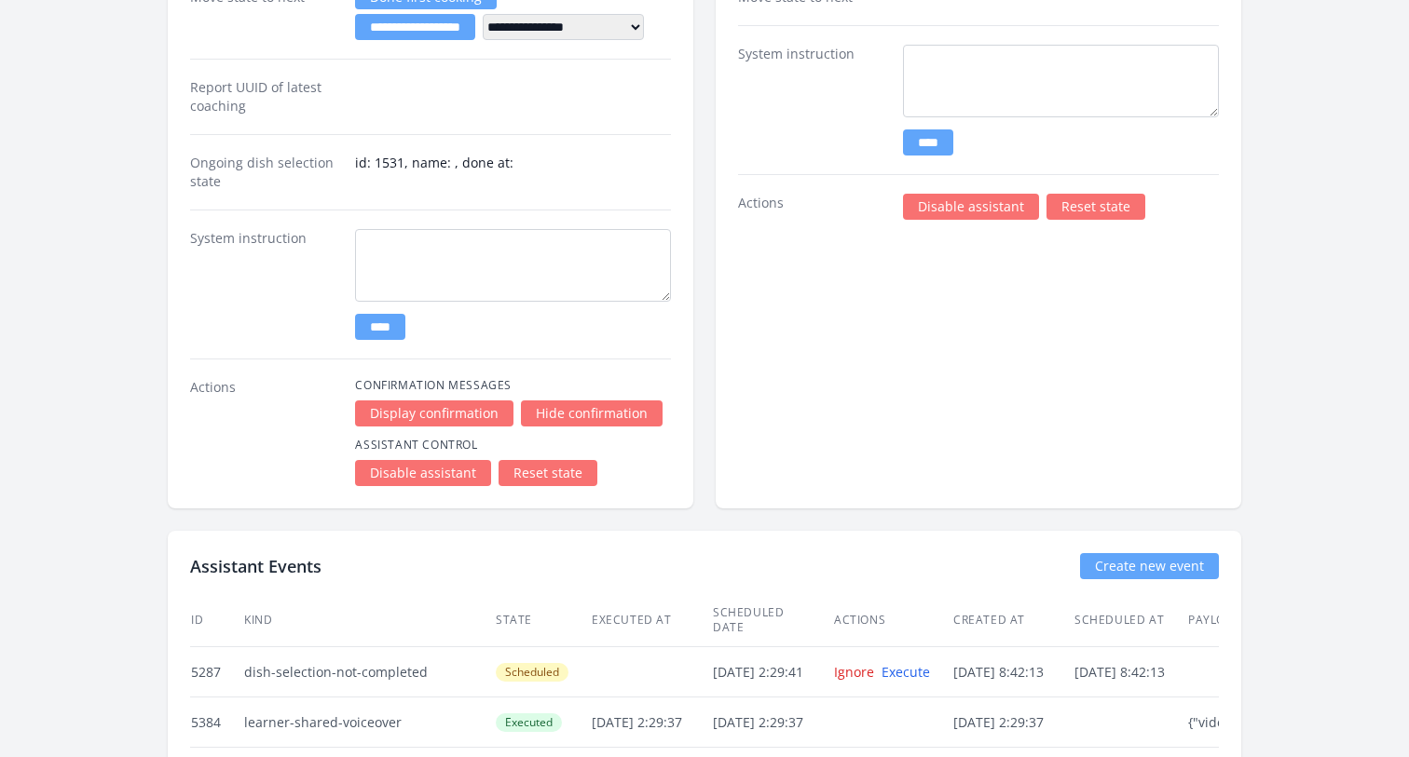
scroll to position [3463, 0]
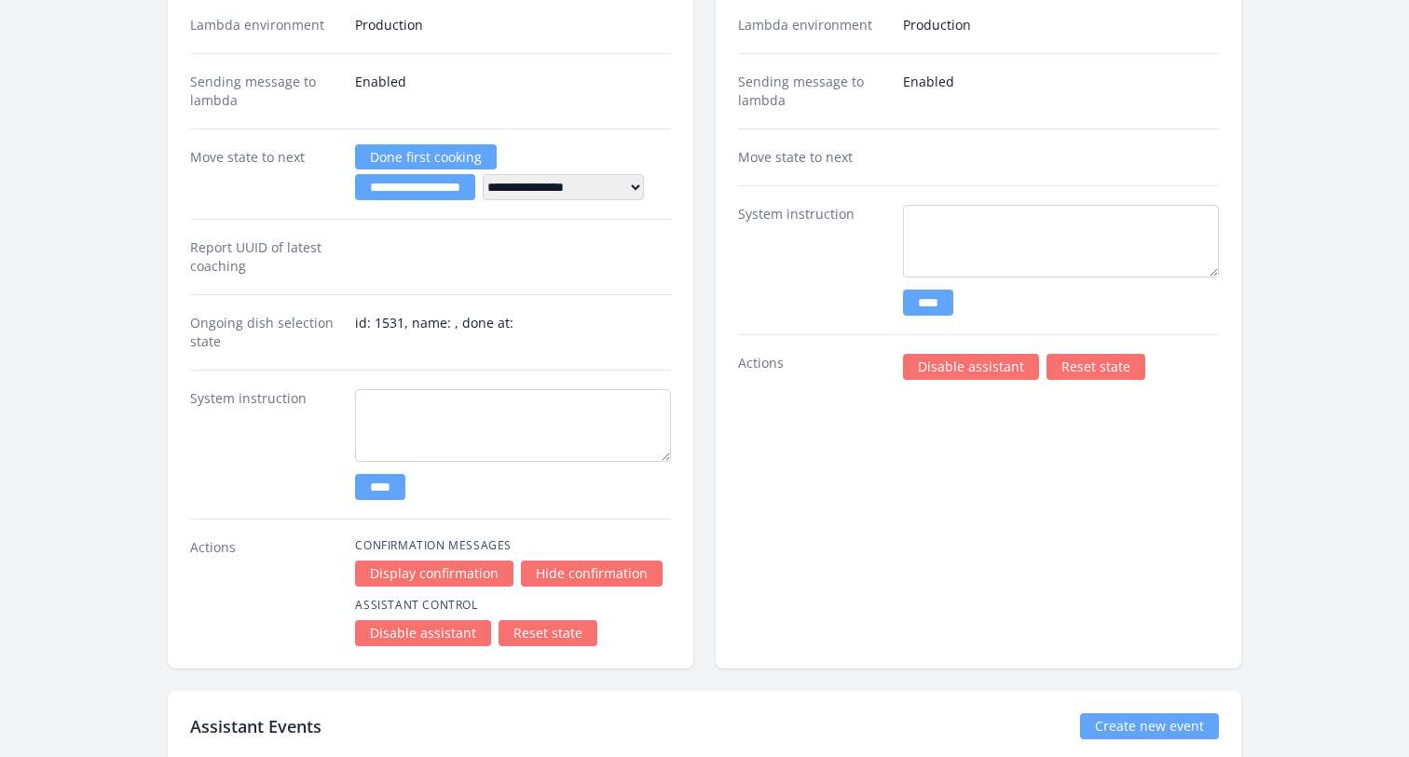
click at [424, 324] on dd "id: 1531, name: , done at:" at bounding box center [513, 332] width 316 height 37
click at [403, 188] on input "**********" at bounding box center [415, 187] width 120 height 26
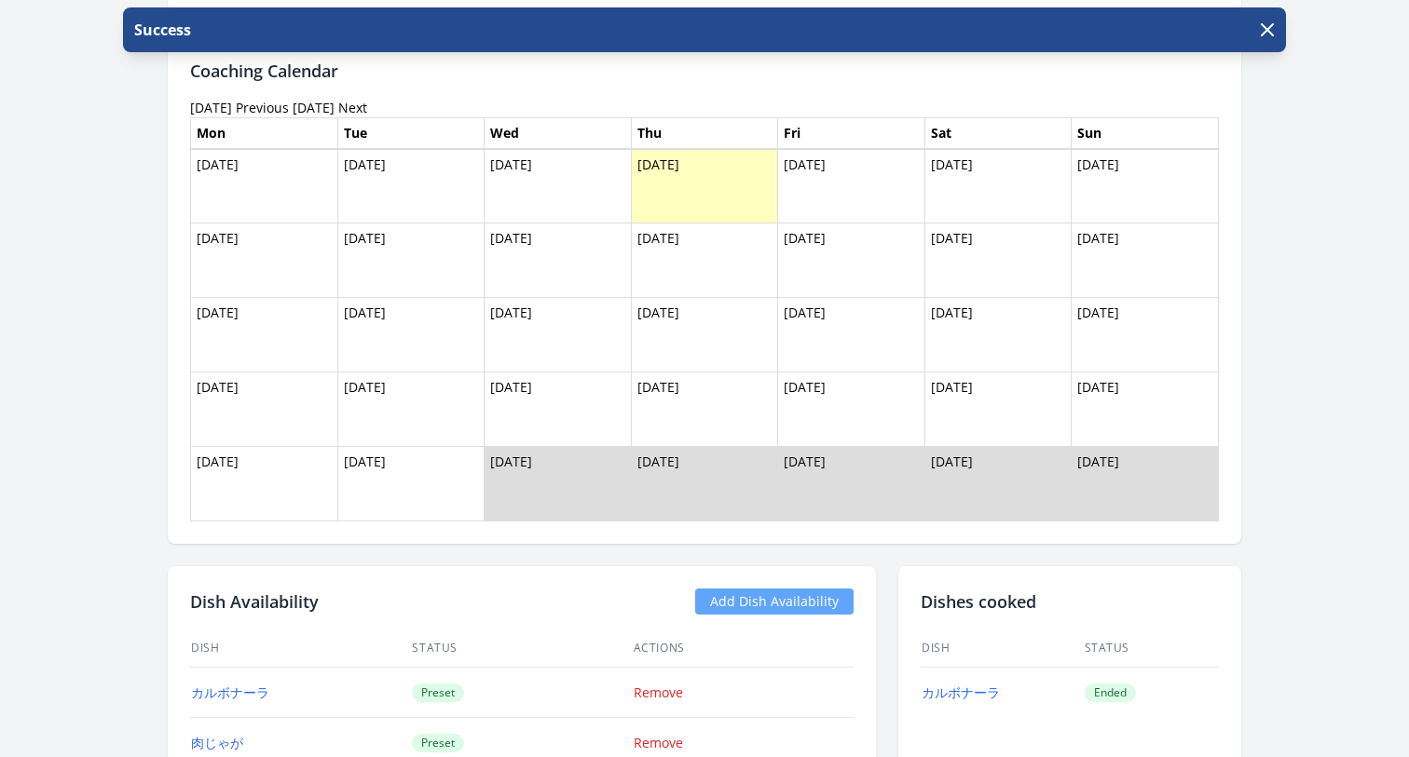
scroll to position [1867, 0]
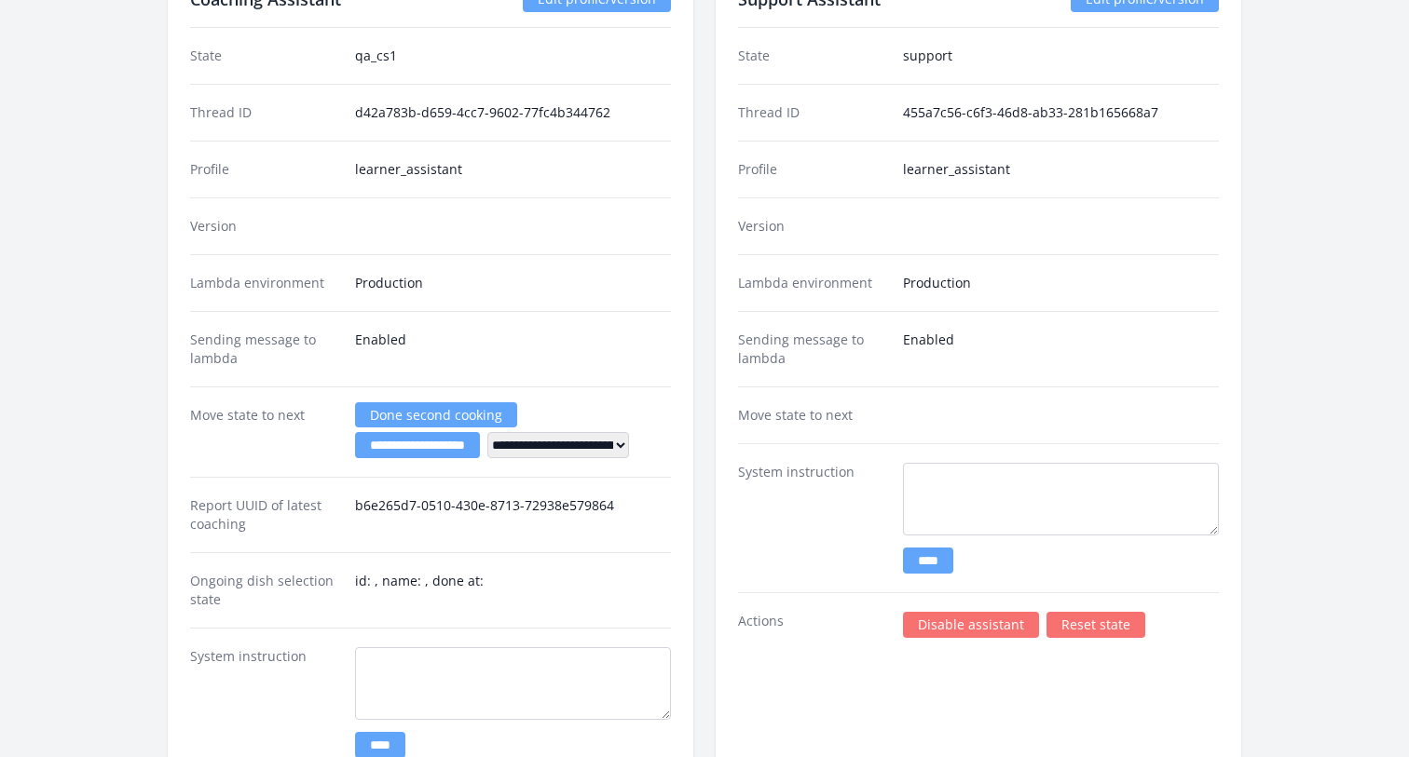
scroll to position [3191, 0]
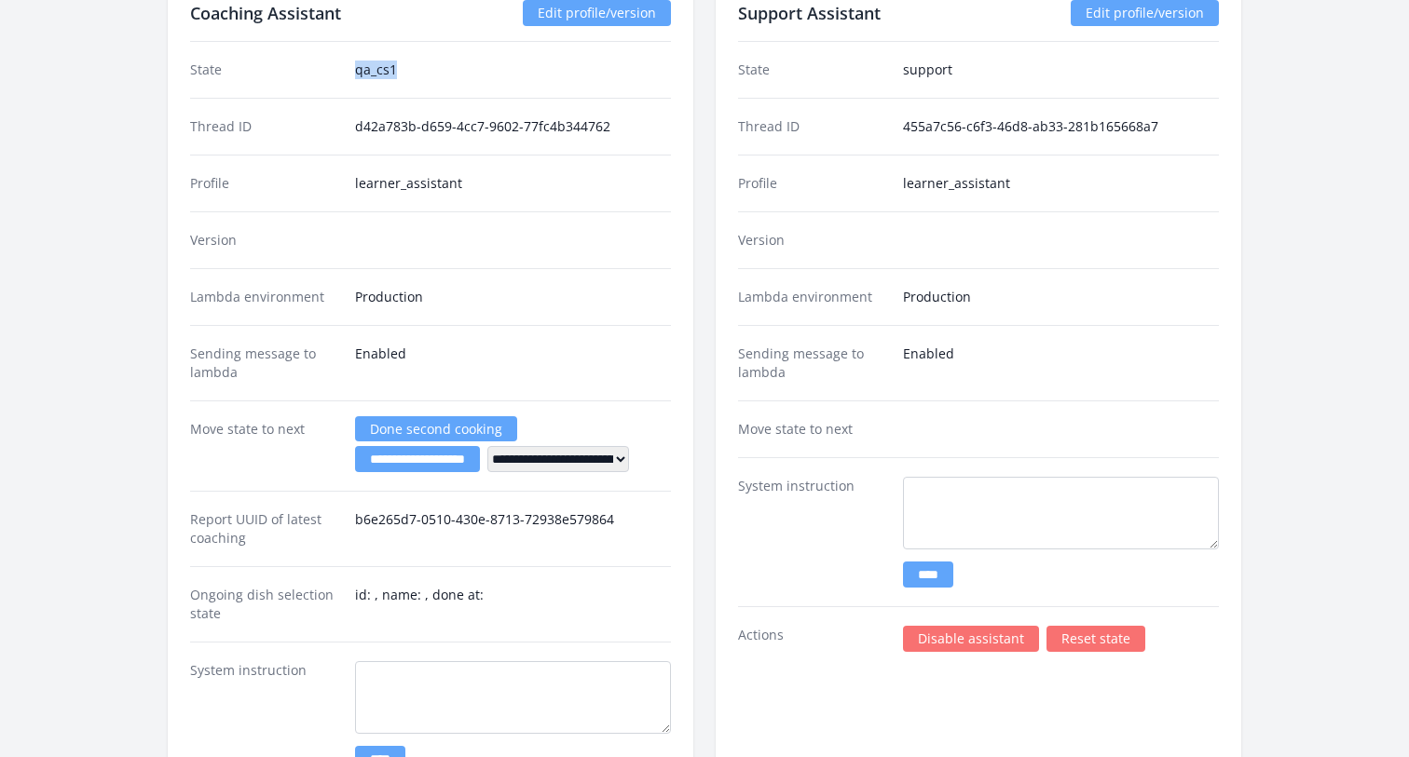
drag, startPoint x: 412, startPoint y: 64, endPoint x: 333, endPoint y: 64, distance: 79.2
click at [332, 64] on div "State qa_cs1" at bounding box center [430, 70] width 481 height 56
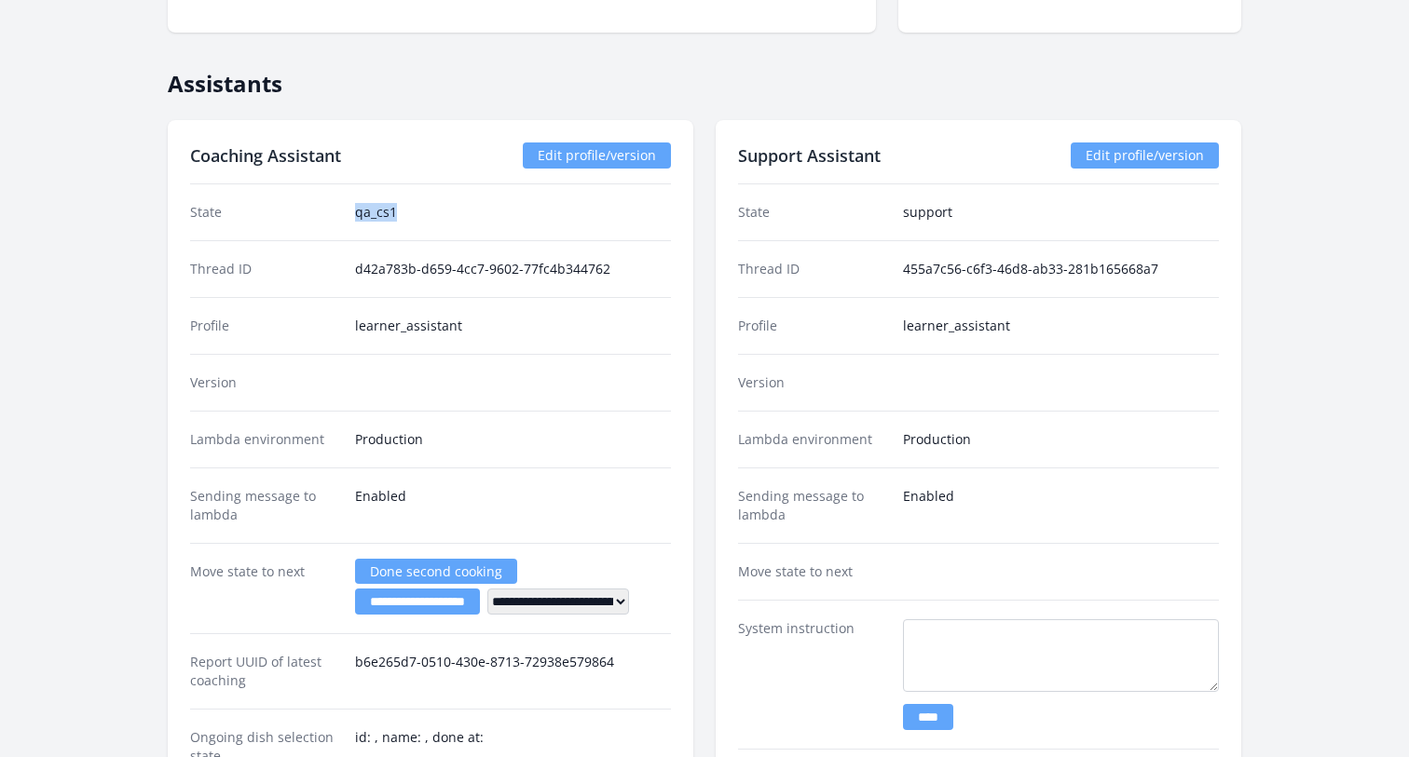
scroll to position [3033, 0]
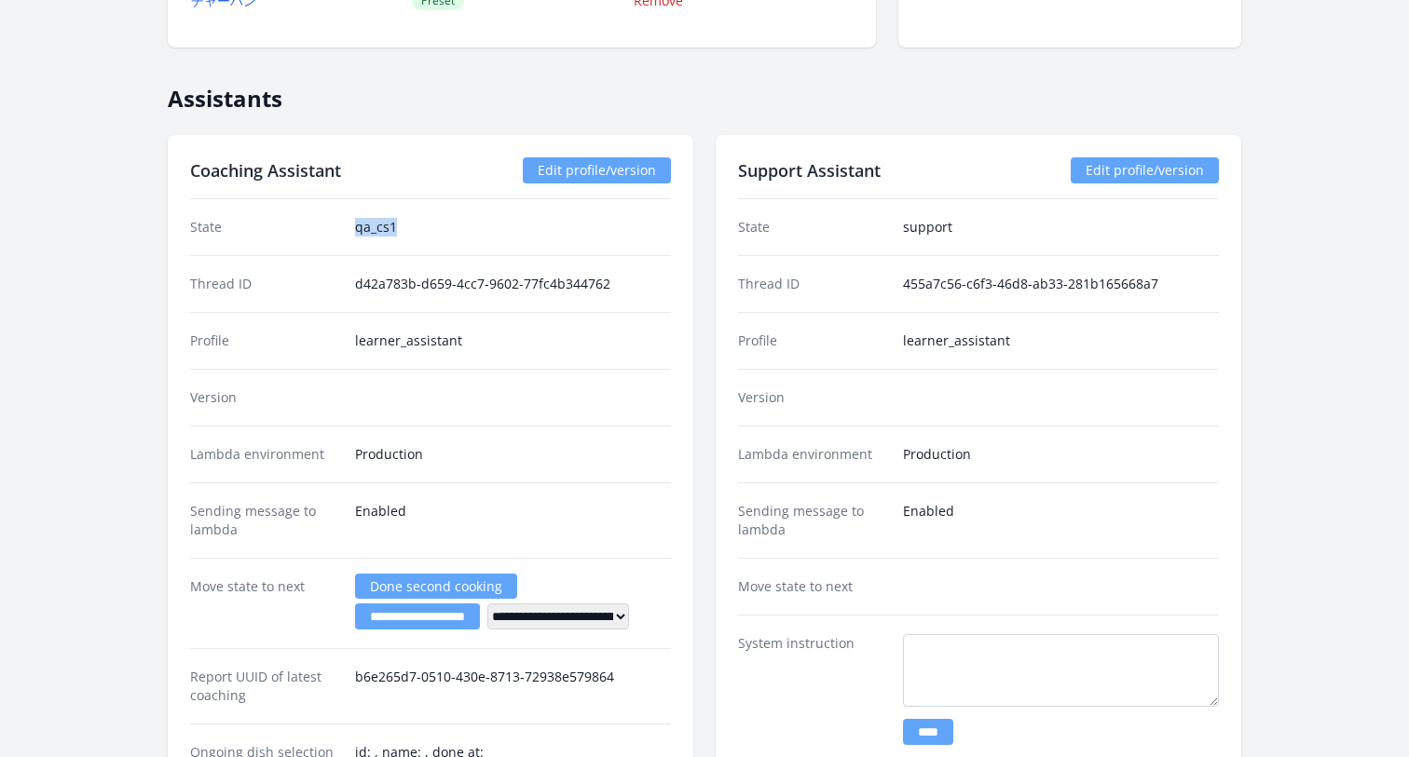
click at [577, 168] on link "Edit profile/version" at bounding box center [597, 170] width 148 height 26
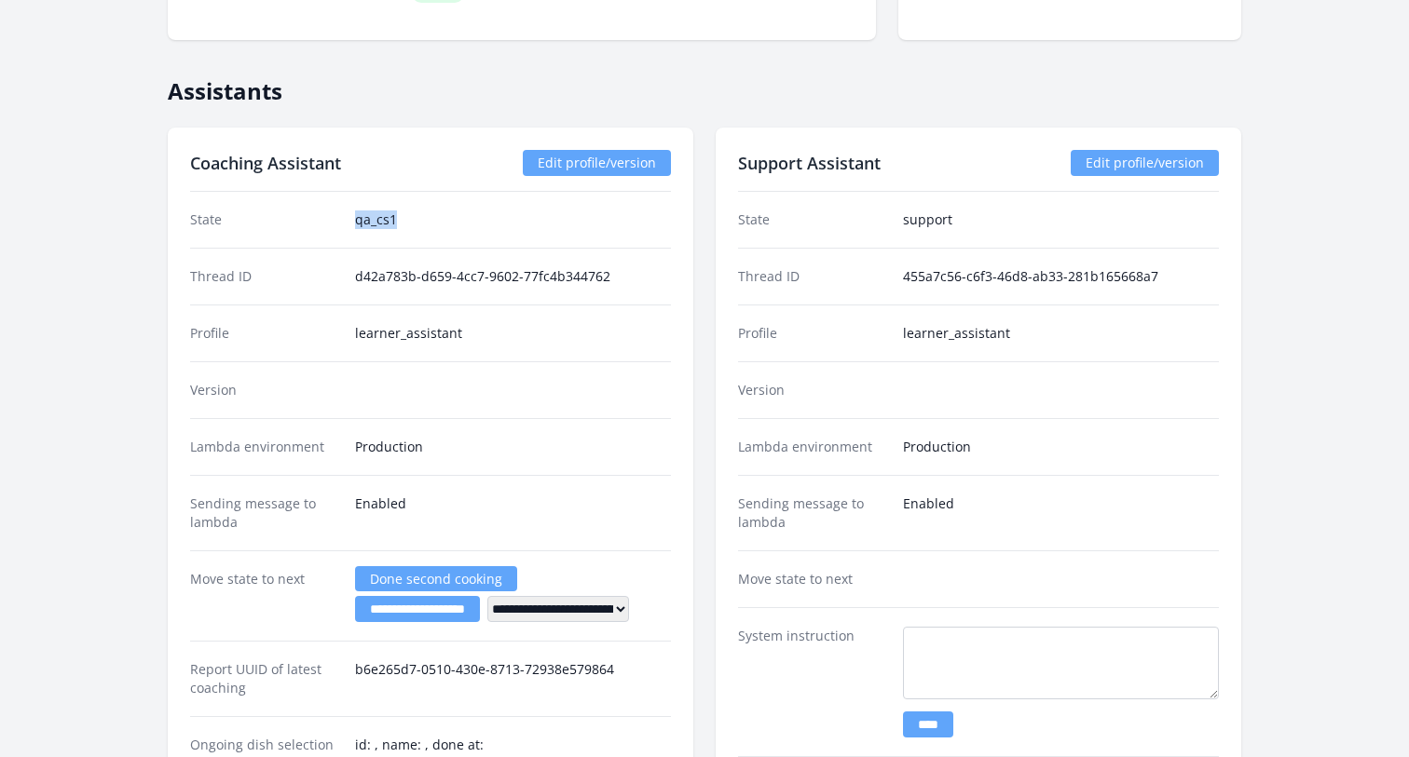
scroll to position [3042, 0]
click at [515, 470] on div "Lambda environment Production" at bounding box center [430, 445] width 481 height 57
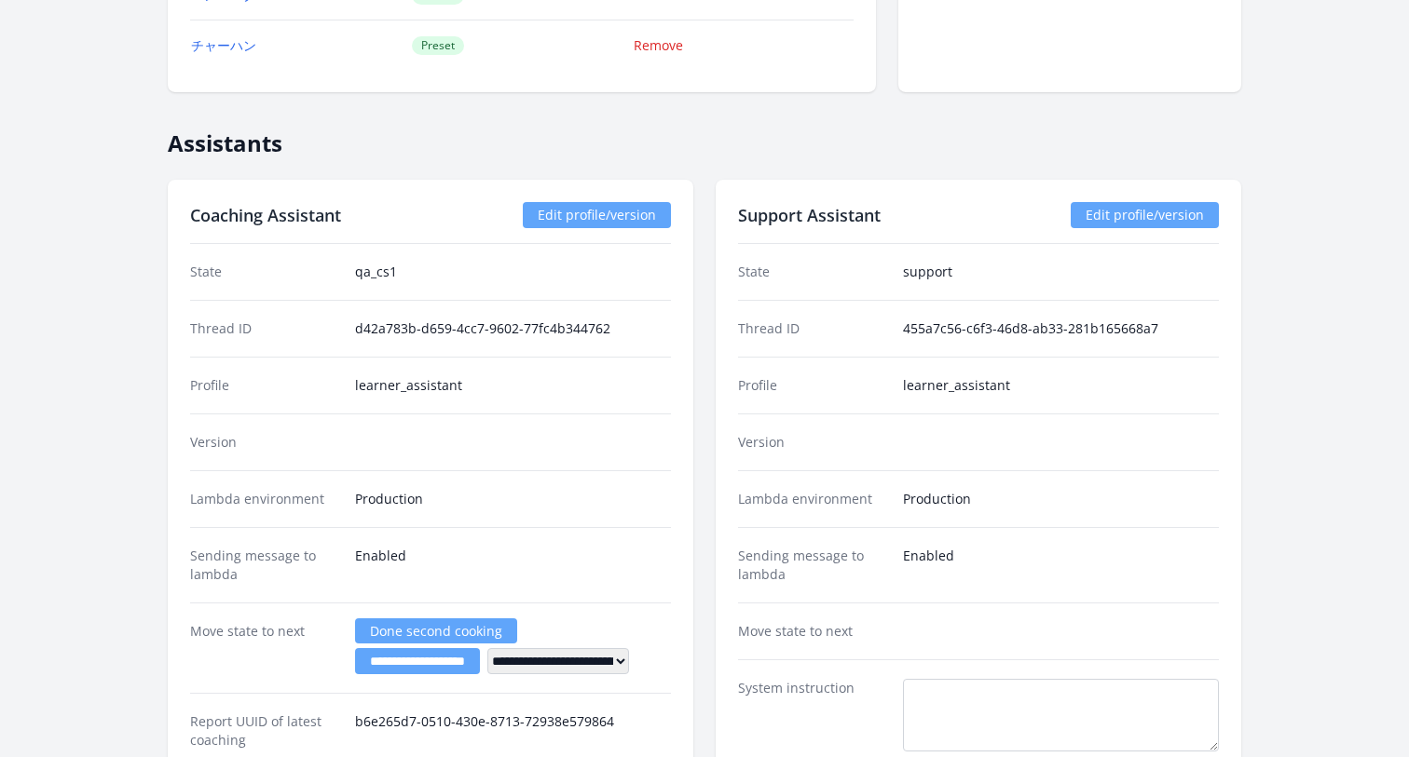
scroll to position [3016, 0]
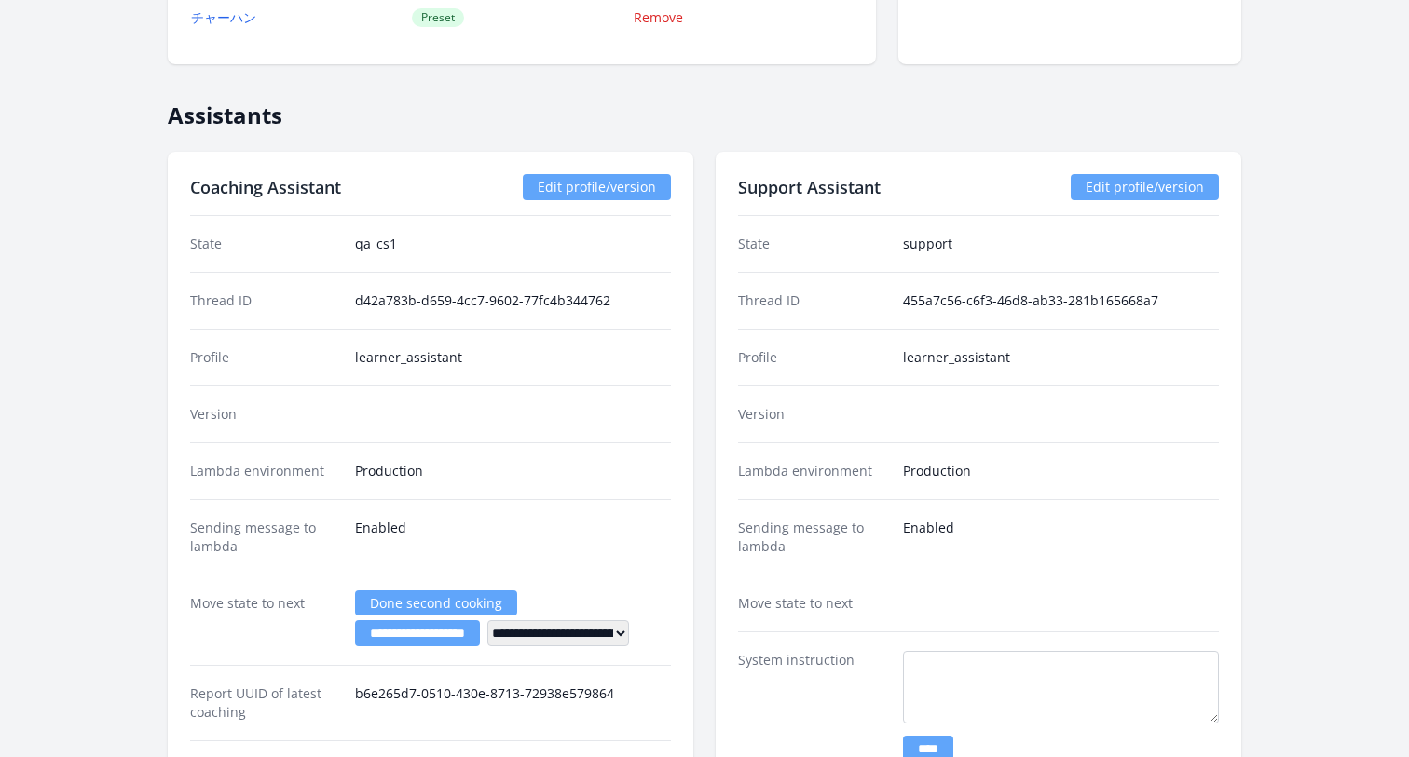
click at [392, 604] on link "Done second cooking" at bounding box center [436, 603] width 162 height 25
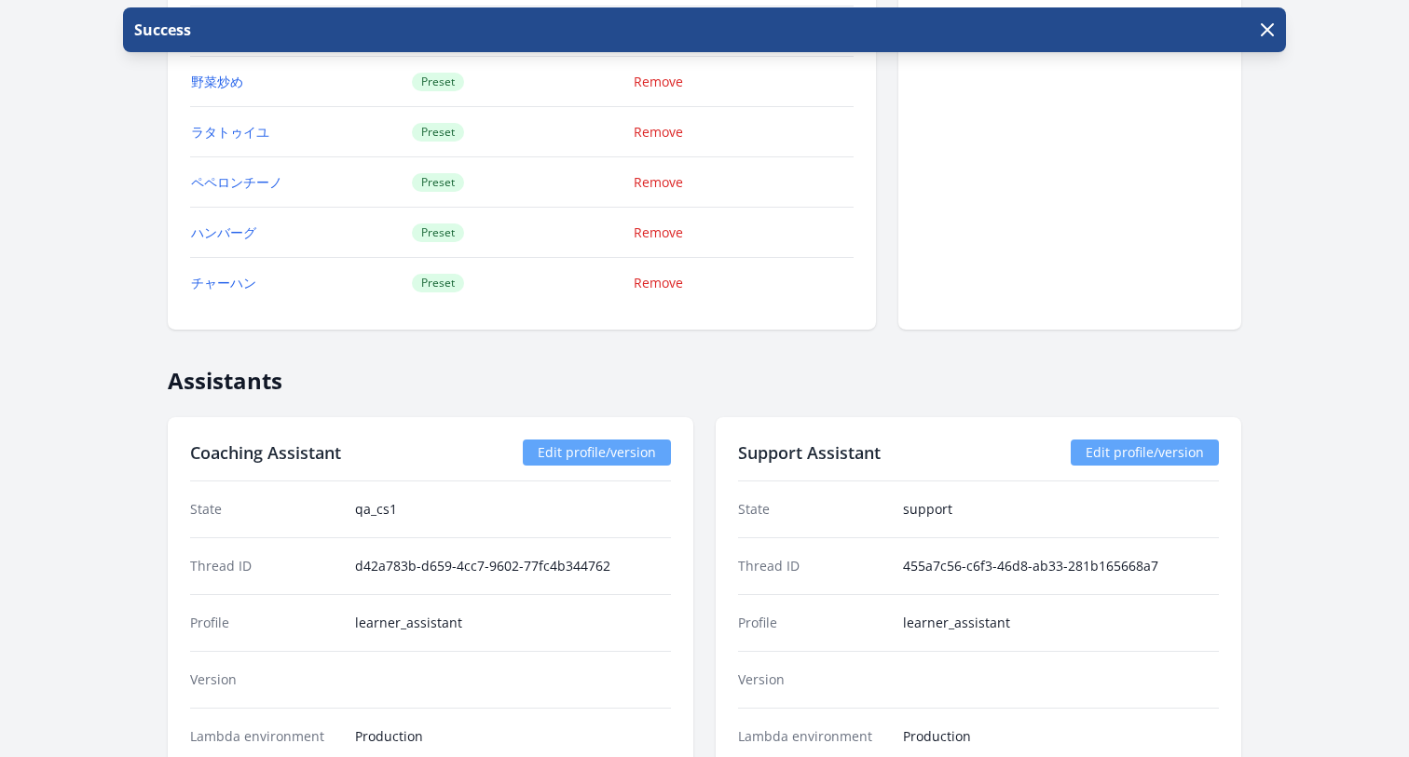
scroll to position [2779, 0]
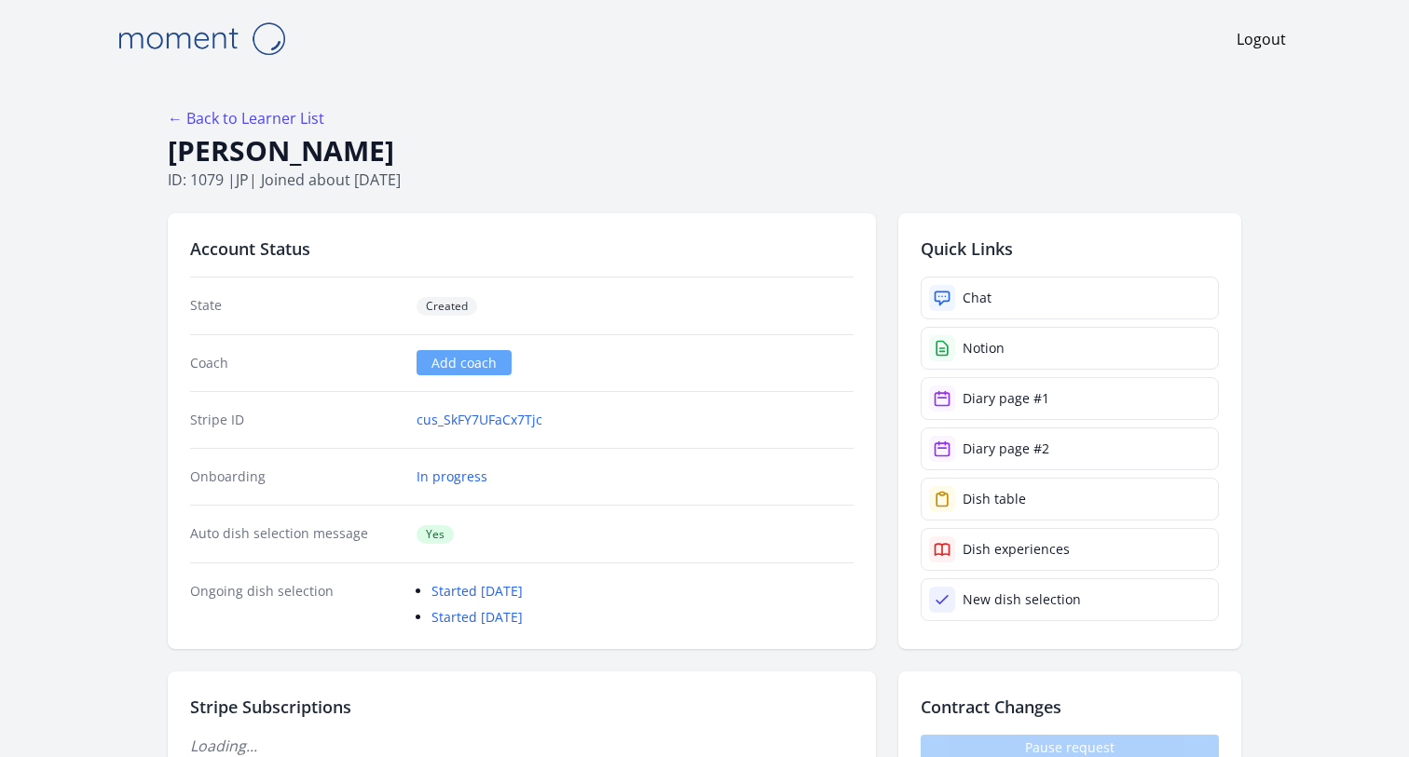
scroll to position [2779, 0]
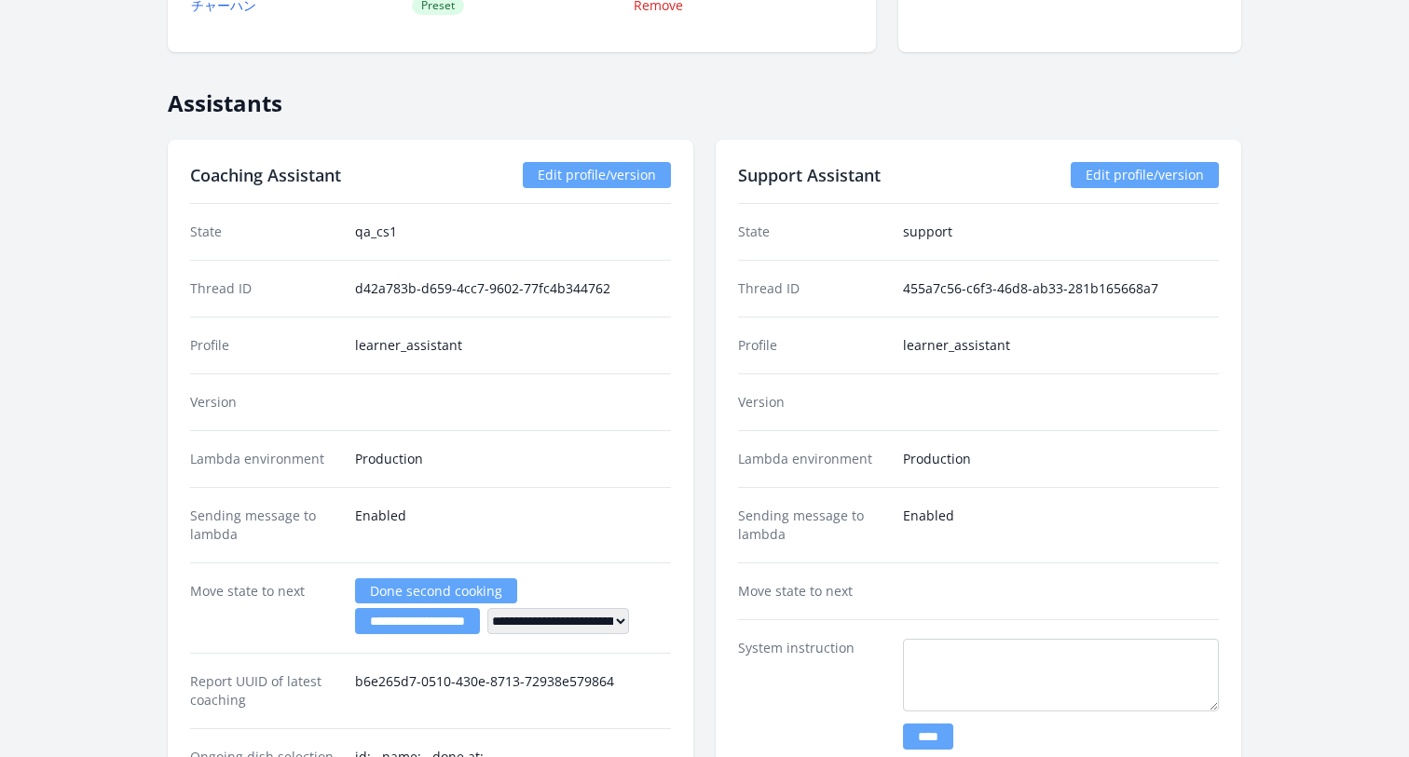
scroll to position [3043, 0]
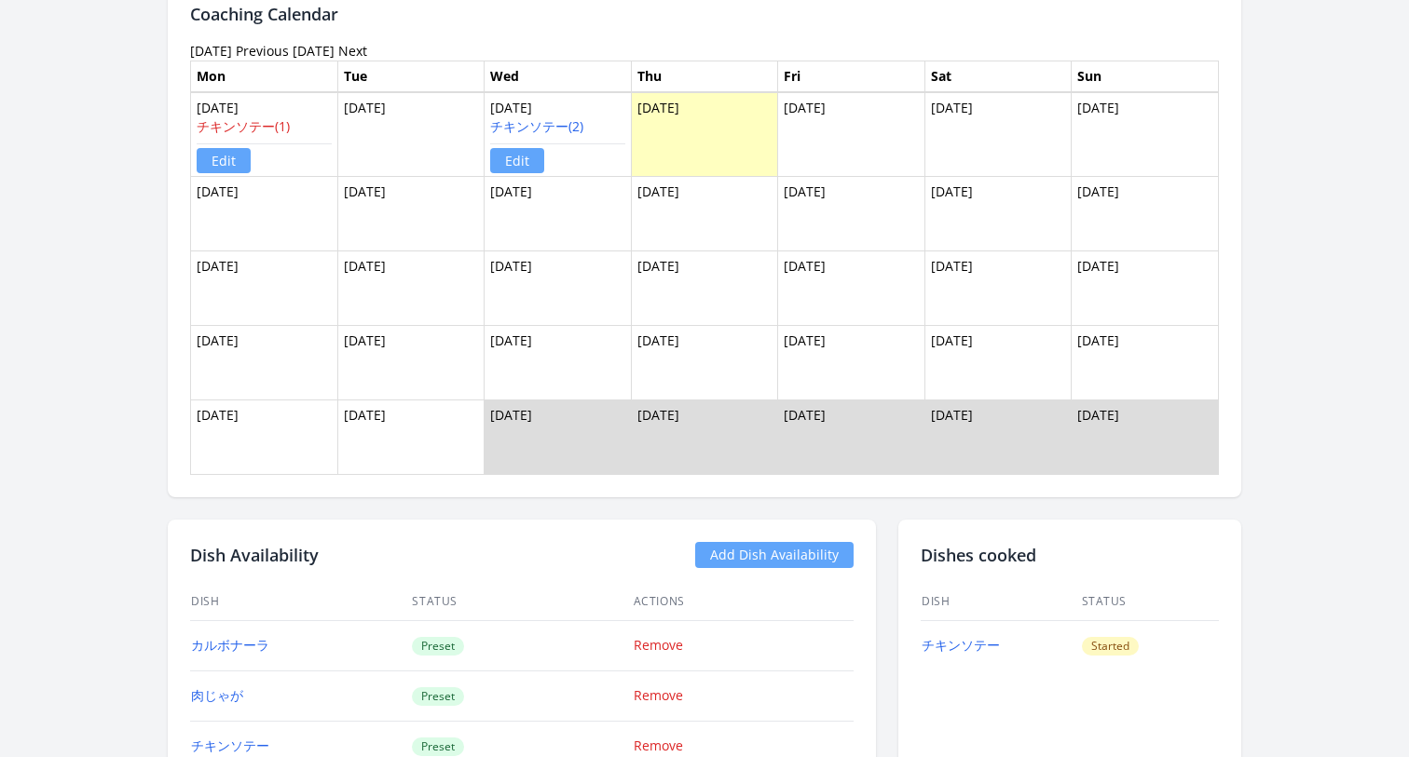
scroll to position [1268, 0]
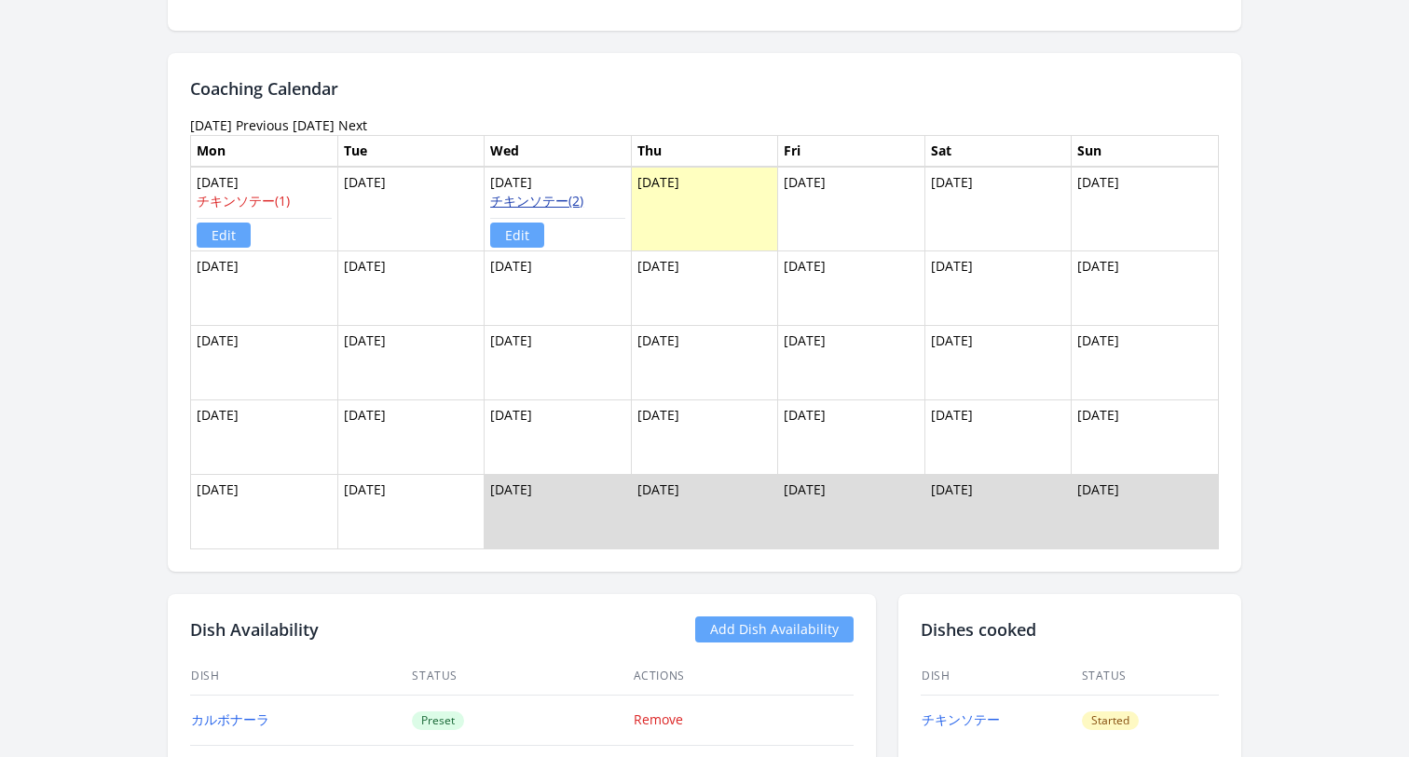
click at [555, 199] on link "チキンソテー(2)" at bounding box center [536, 201] width 93 height 18
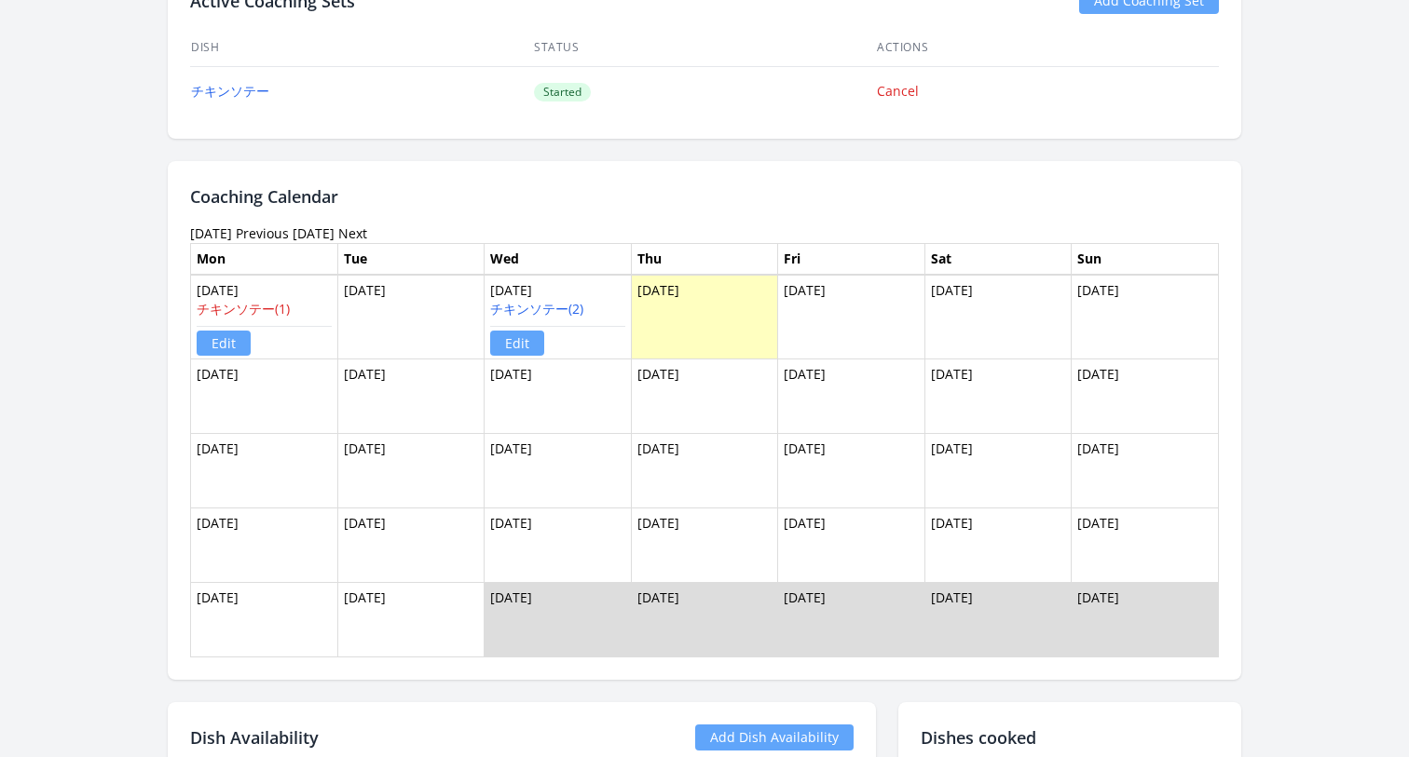
scroll to position [1158, 0]
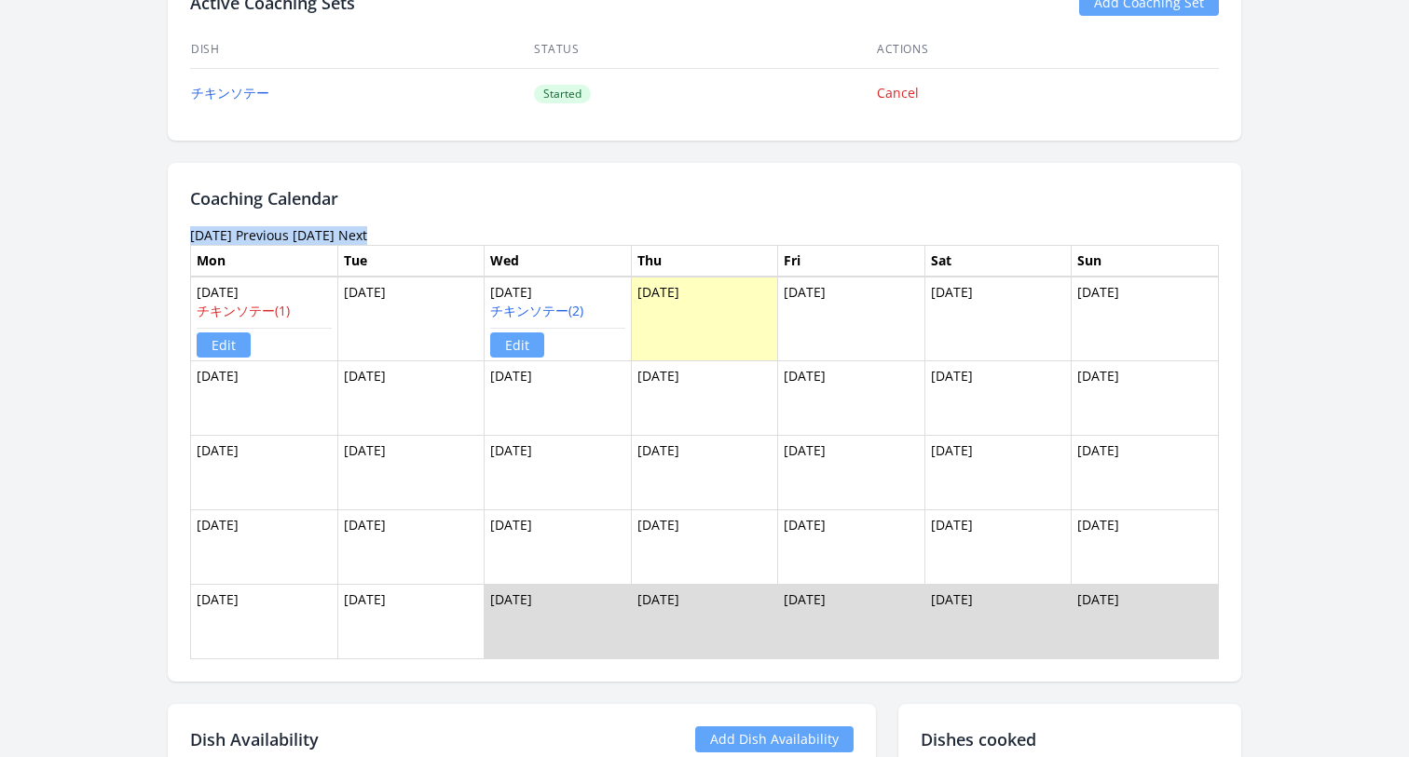
drag, startPoint x: 191, startPoint y: 231, endPoint x: 526, endPoint y: 231, distance: 335.4
click at [526, 231] on div "[DATE] Previous [DATE] Next" at bounding box center [704, 235] width 1028 height 19
click at [525, 231] on div "September 2025 Previous Today Next" at bounding box center [704, 235] width 1028 height 19
click at [289, 235] on link "Previous" at bounding box center [262, 235] width 53 height 18
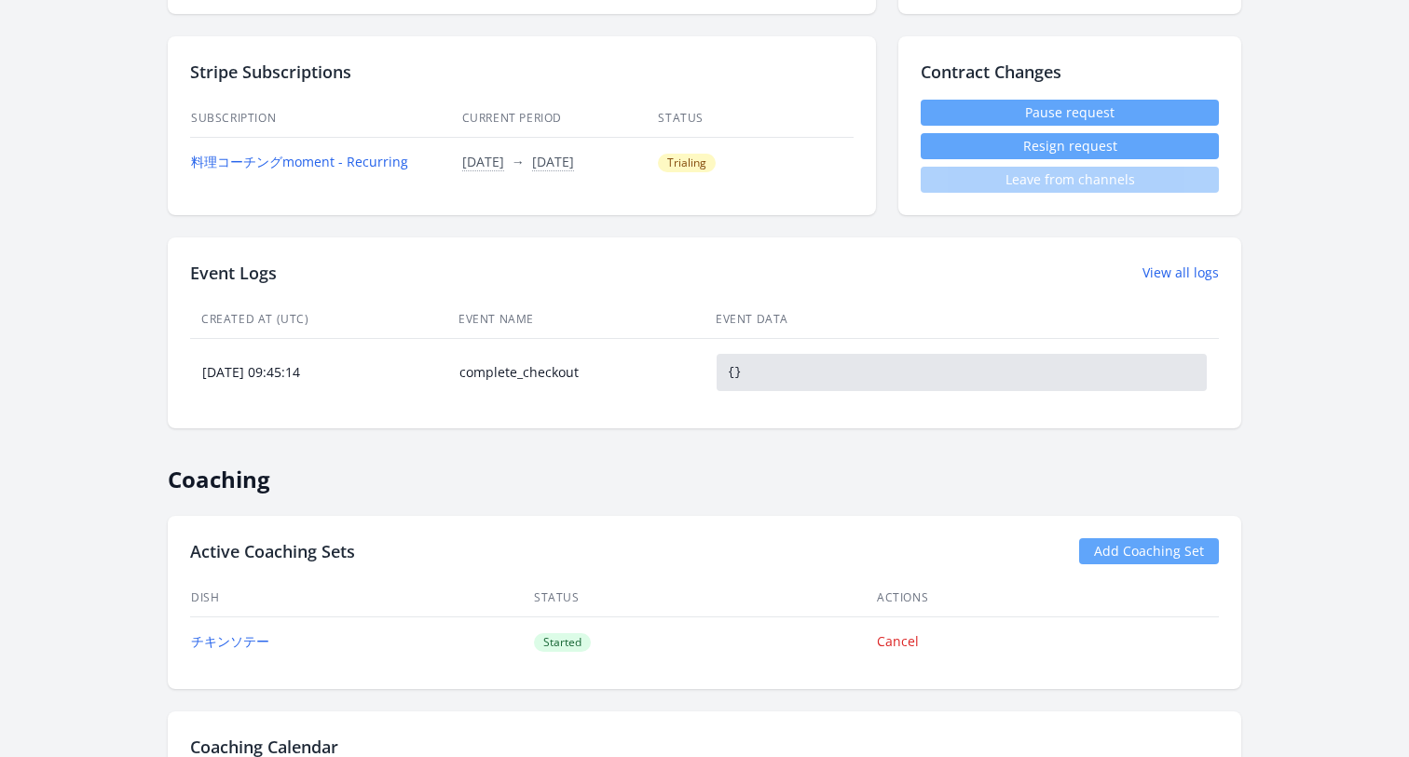
scroll to position [524, 0]
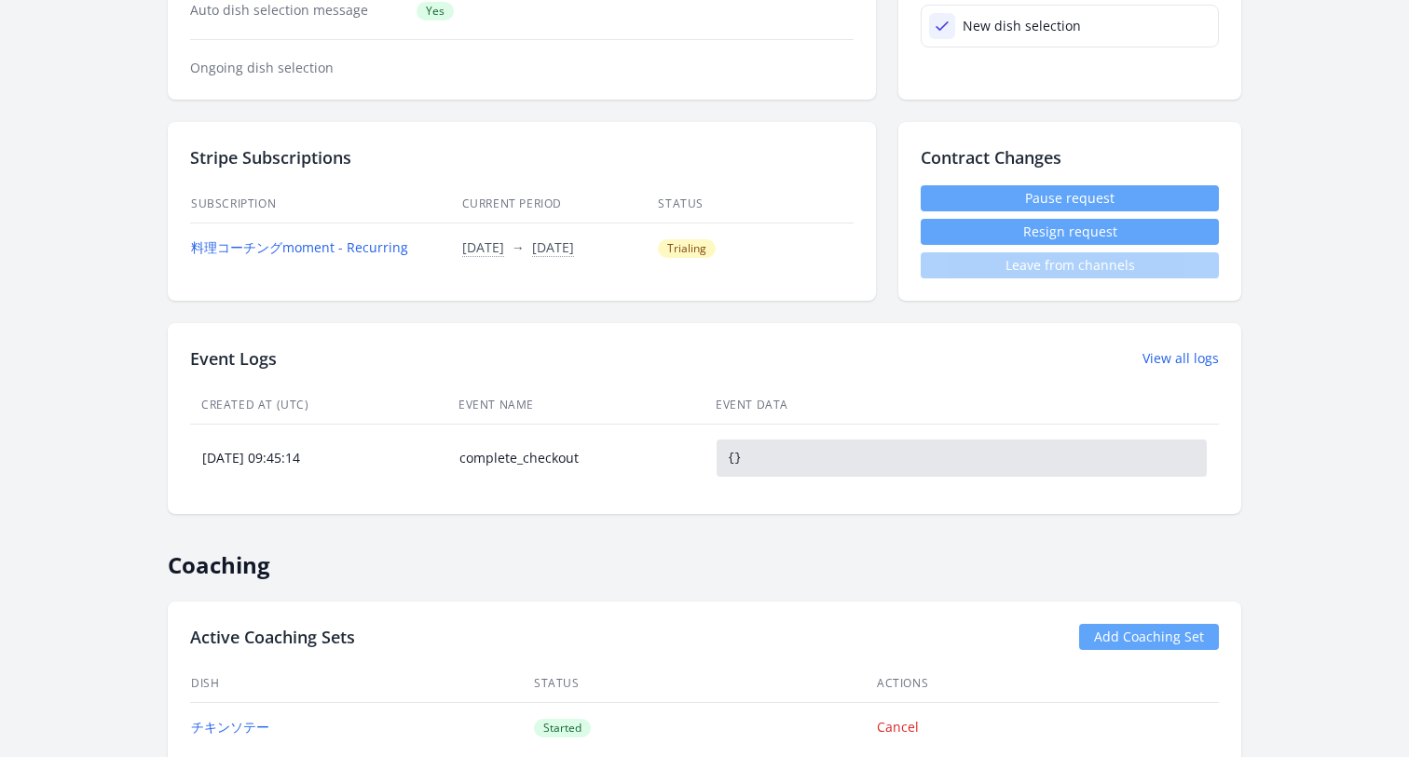
scroll to position [1158, 0]
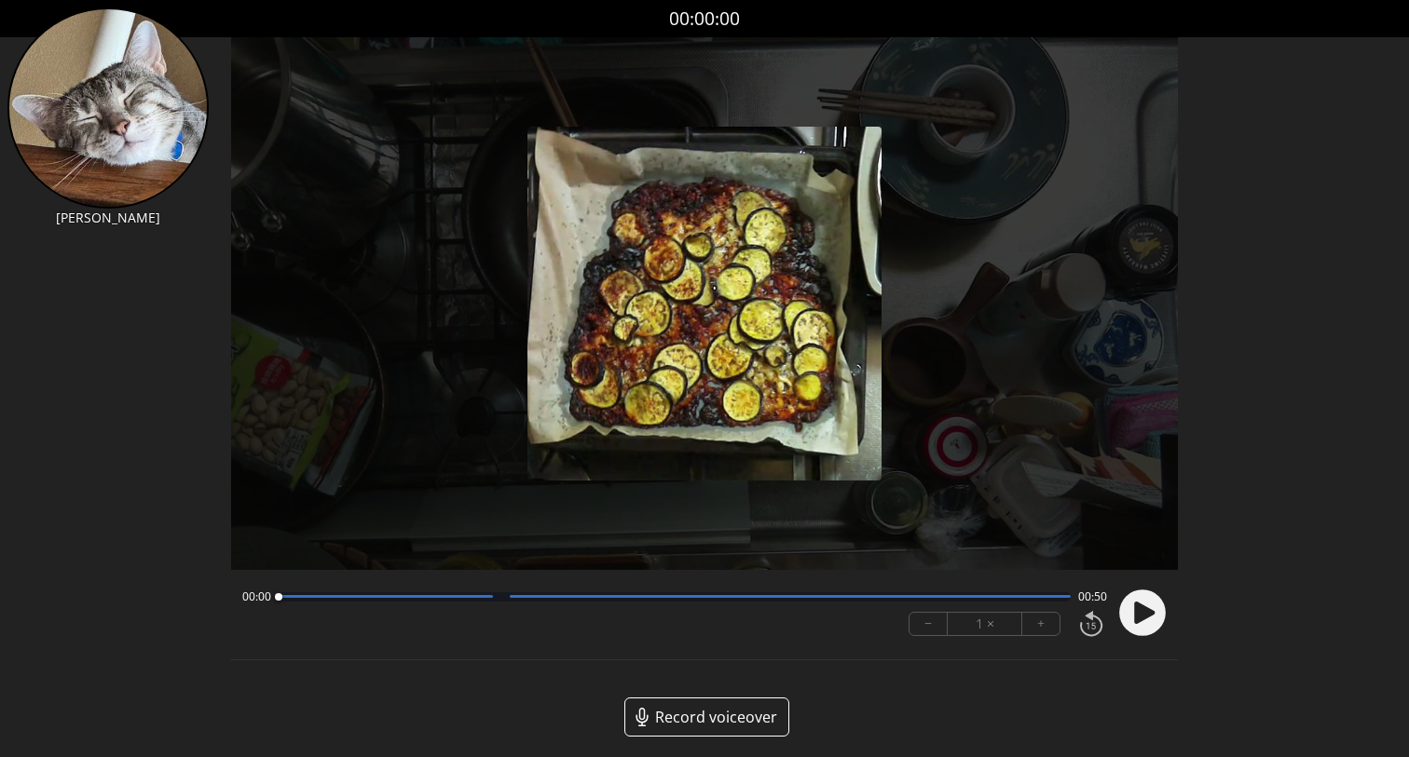
click at [1142, 623] on circle at bounding box center [1142, 613] width 47 height 47
click at [1137, 619] on icon at bounding box center [1137, 613] width 5 height 20
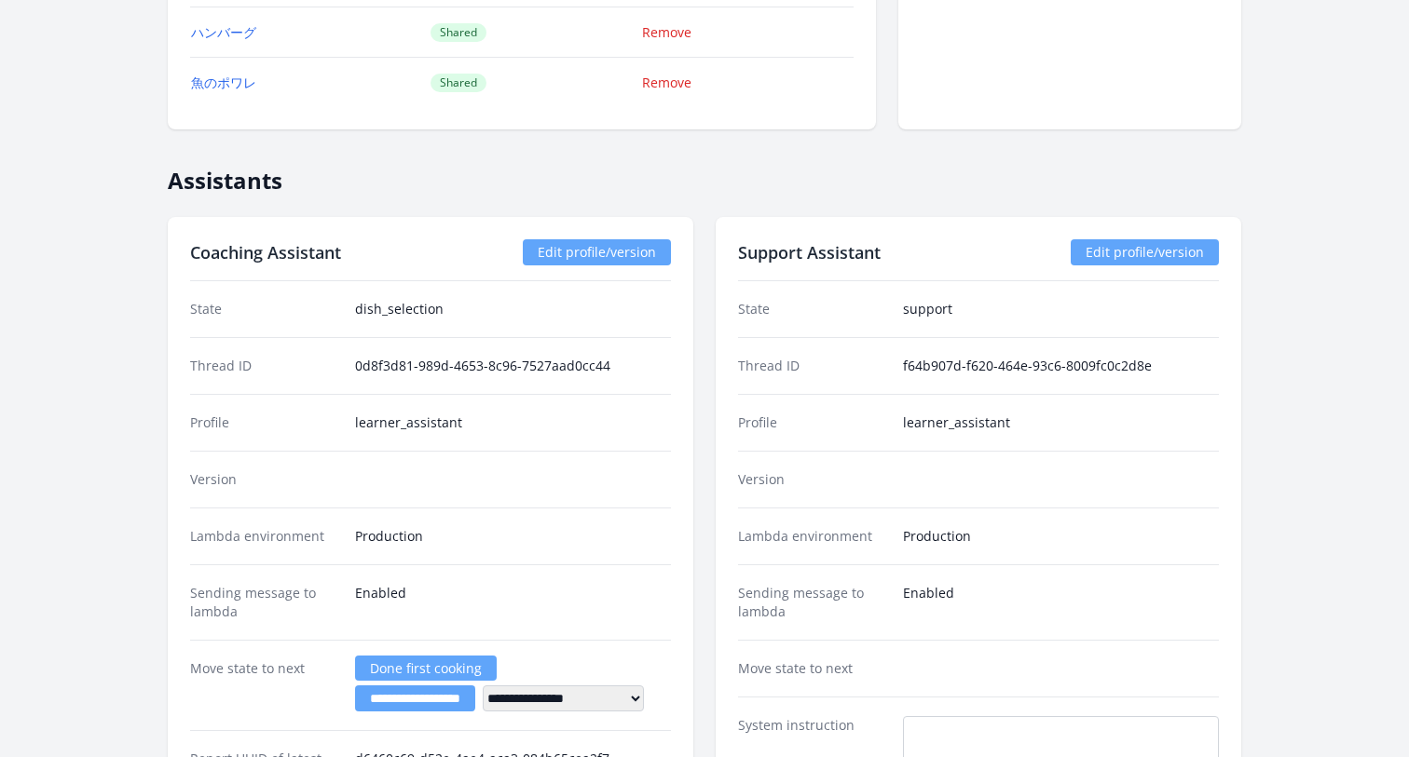
scroll to position [2344, 0]
